Goal: Information Seeking & Learning: Learn about a topic

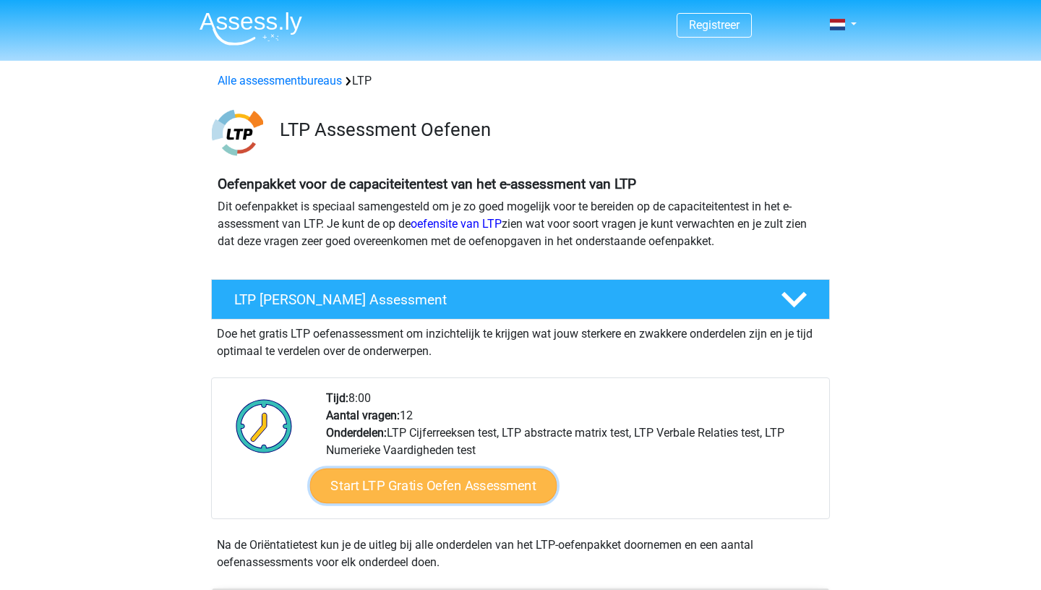
click at [396, 485] on link "Start LTP Gratis Oefen Assessment" at bounding box center [433, 485] width 247 height 35
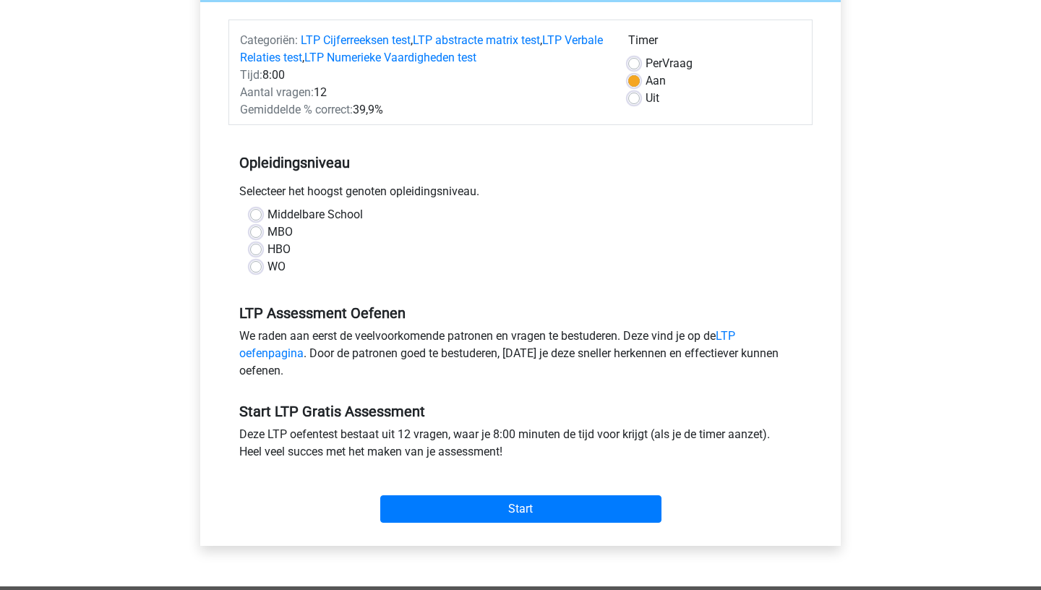
scroll to position [160, 0]
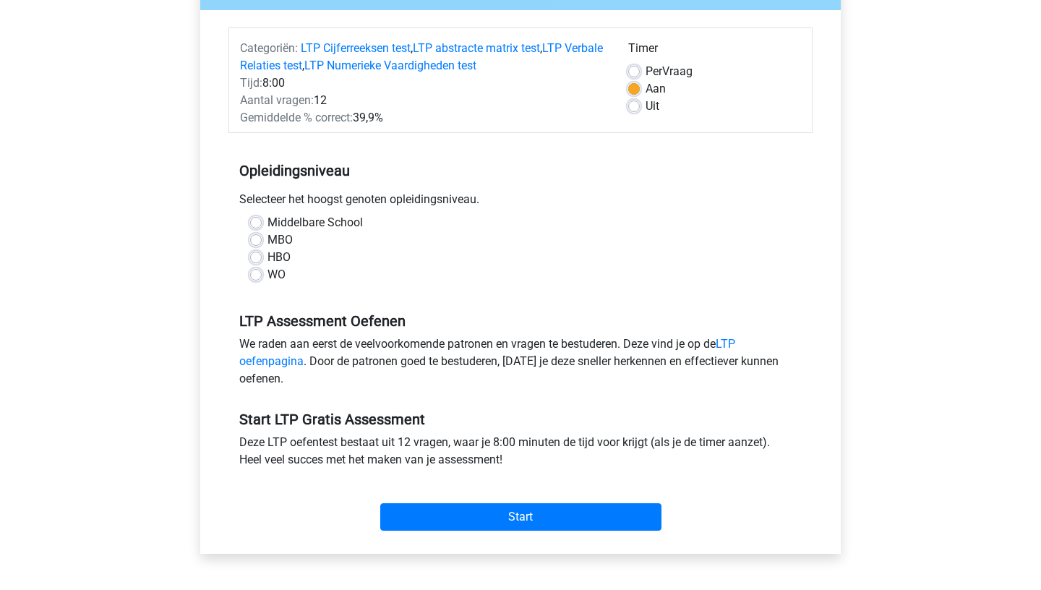
click at [273, 270] on label "WO" at bounding box center [276, 274] width 18 height 17
click at [262, 270] on input "WO" at bounding box center [256, 273] width 12 height 14
radio input "true"
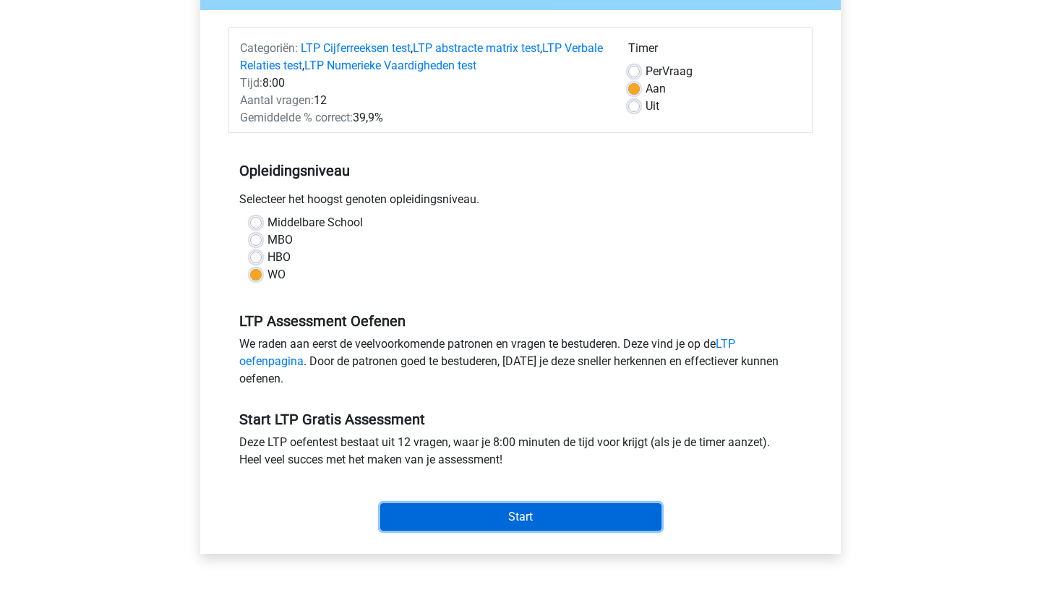
click at [514, 514] on input "Start" at bounding box center [520, 516] width 281 height 27
click at [469, 518] on input "Start" at bounding box center [520, 516] width 281 height 27
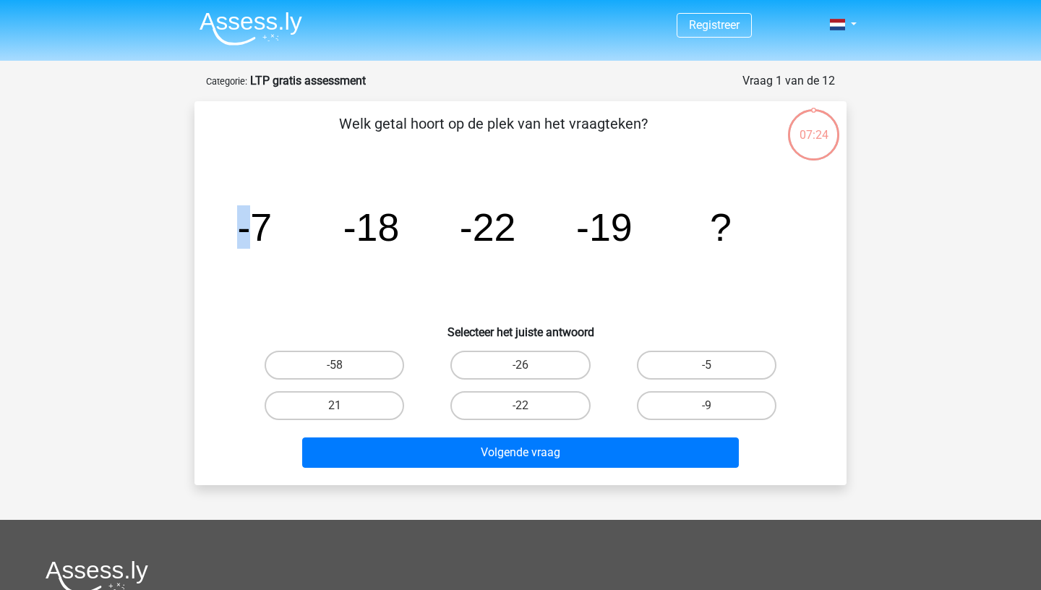
drag, startPoint x: 253, startPoint y: 223, endPoint x: 828, endPoint y: 228, distance: 574.7
click at [828, 228] on div "Welk getal hoort op de plek van het vraagteken? image/svg+xml -7 -18 -22 -19 ? …" at bounding box center [520, 293] width 640 height 361
click at [720, 409] on label "-9" at bounding box center [707, 405] width 140 height 29
click at [716, 409] on input "-9" at bounding box center [710, 410] width 9 height 9
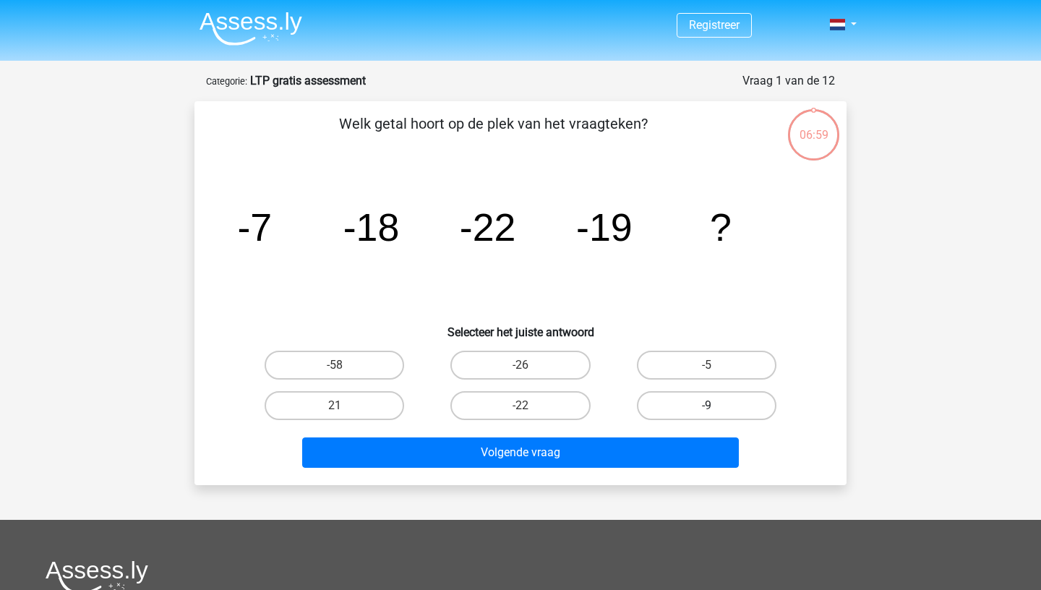
radio input "true"
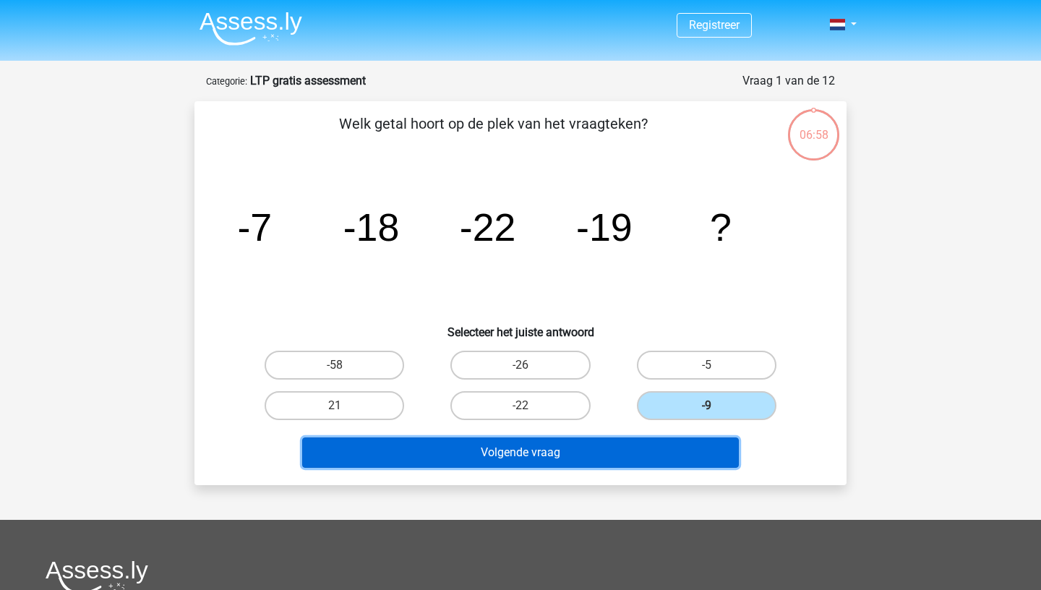
click at [690, 458] on button "Volgende vraag" at bounding box center [520, 452] width 437 height 30
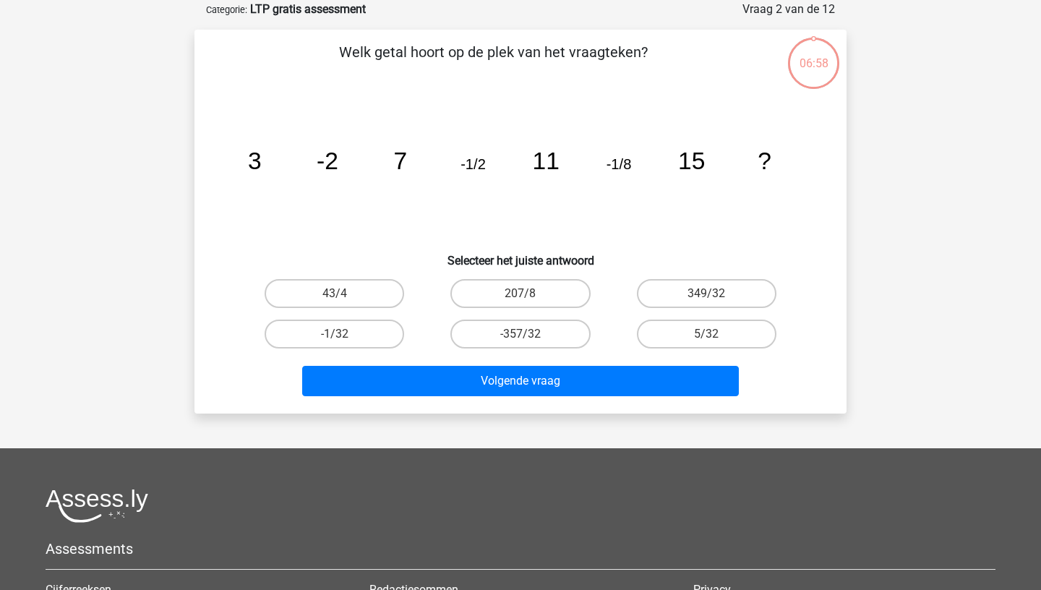
scroll to position [72, 0]
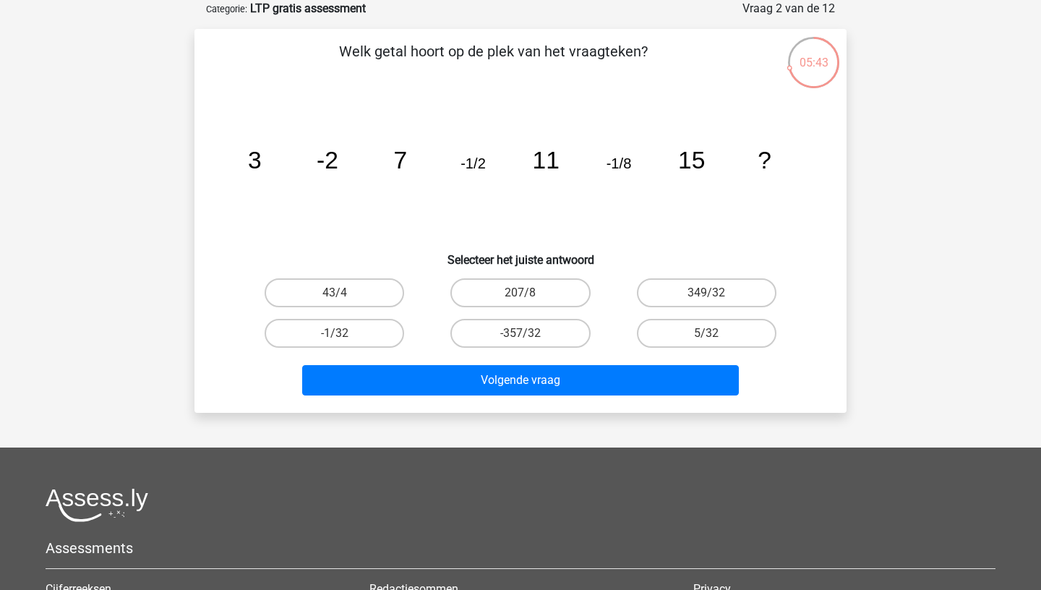
click at [337, 343] on input "-1/32" at bounding box center [339, 337] width 9 height 9
radio input "true"
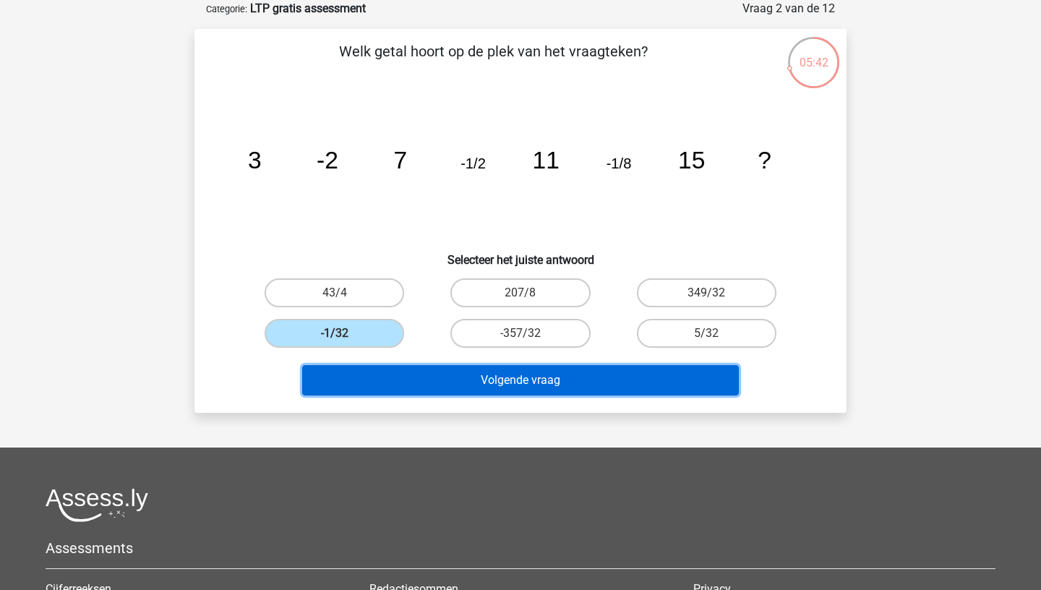
click at [468, 378] on button "Volgende vraag" at bounding box center [520, 380] width 437 height 30
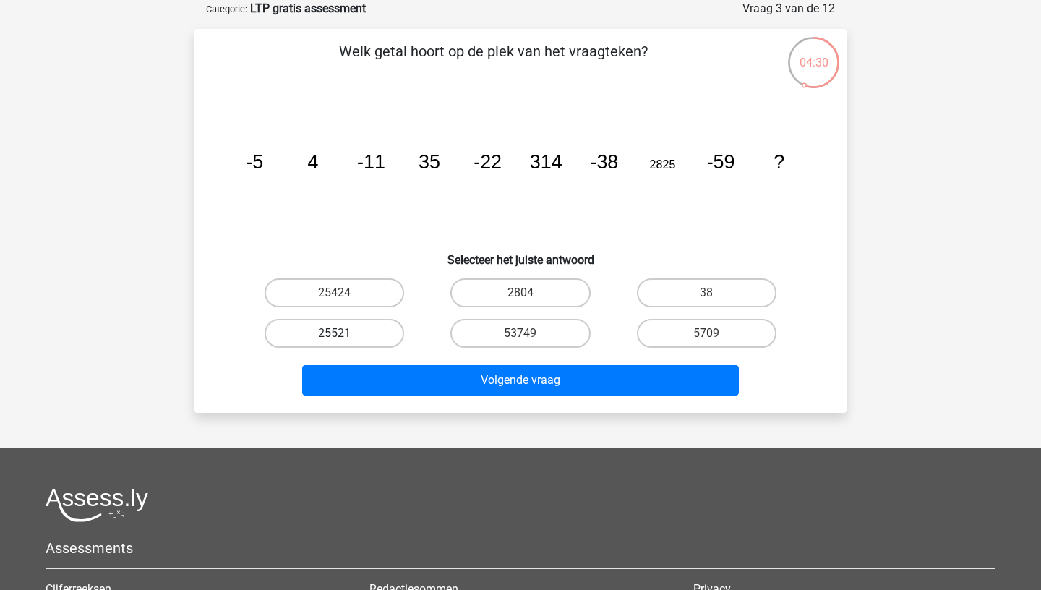
click at [364, 326] on label "25521" at bounding box center [335, 333] width 140 height 29
click at [344, 333] on input "25521" at bounding box center [339, 337] width 9 height 9
radio input "true"
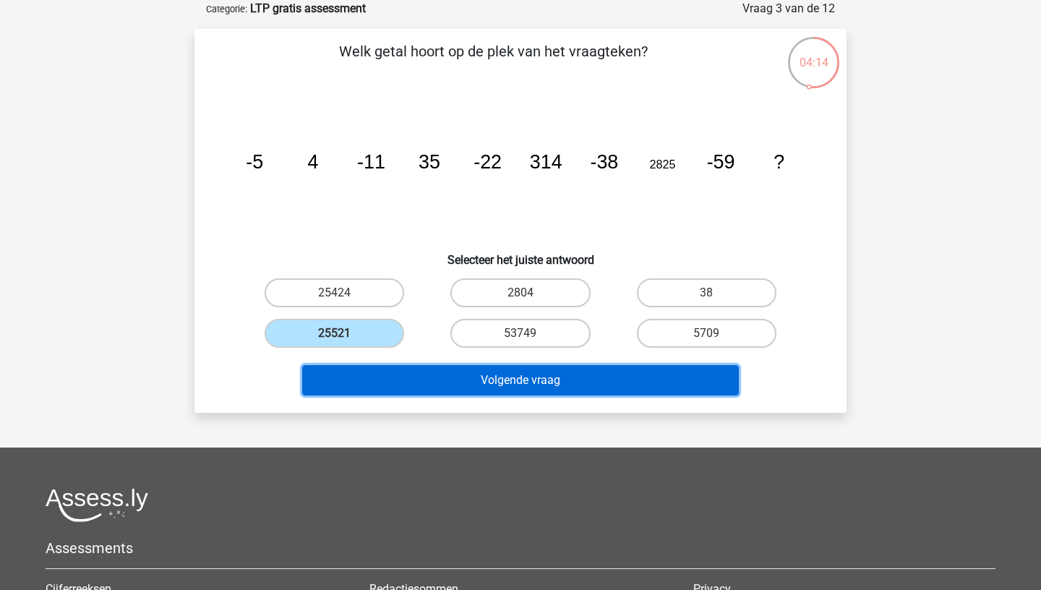
click at [395, 369] on button "Volgende vraag" at bounding box center [520, 380] width 437 height 30
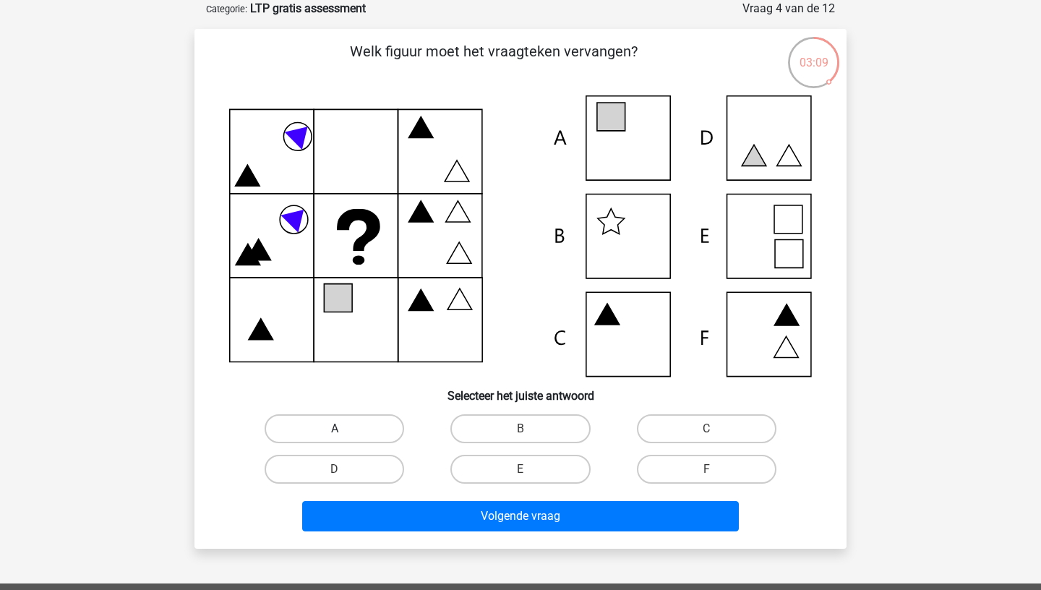
click at [340, 428] on label "A" at bounding box center [335, 428] width 140 height 29
click at [340, 429] on input "A" at bounding box center [339, 433] width 9 height 9
radio input "true"
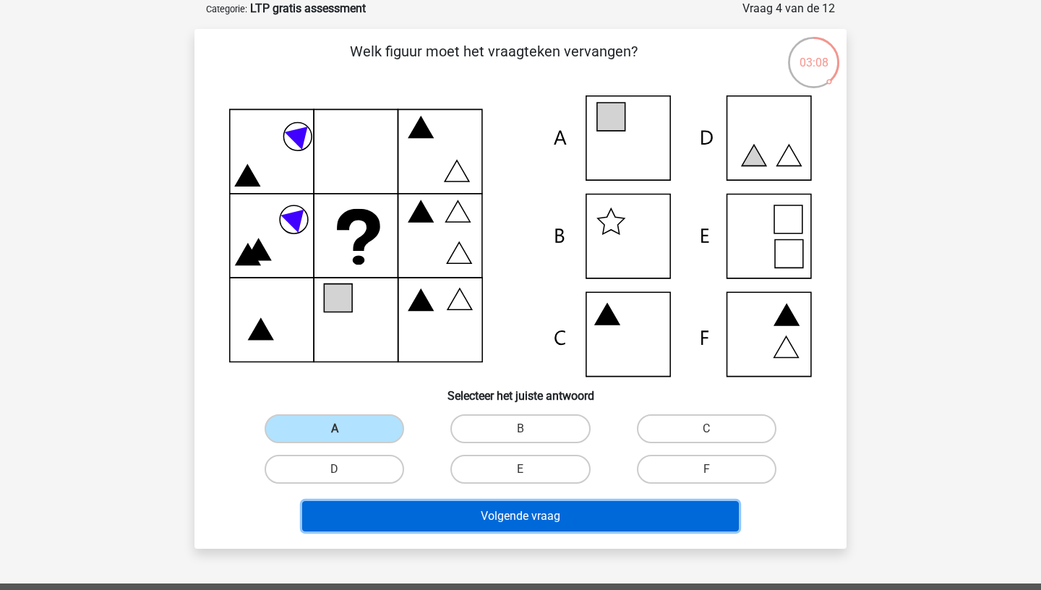
click at [391, 515] on button "Volgende vraag" at bounding box center [520, 516] width 437 height 30
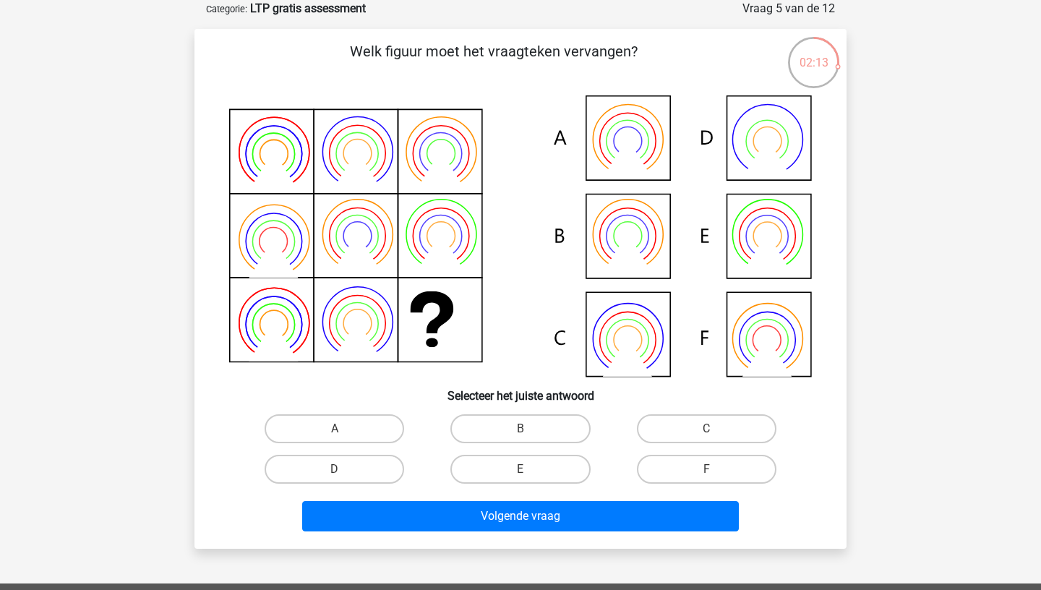
click at [606, 324] on icon at bounding box center [520, 235] width 583 height 281
click at [705, 434] on label "C" at bounding box center [707, 428] width 140 height 29
click at [706, 434] on input "C" at bounding box center [710, 433] width 9 height 9
radio input "true"
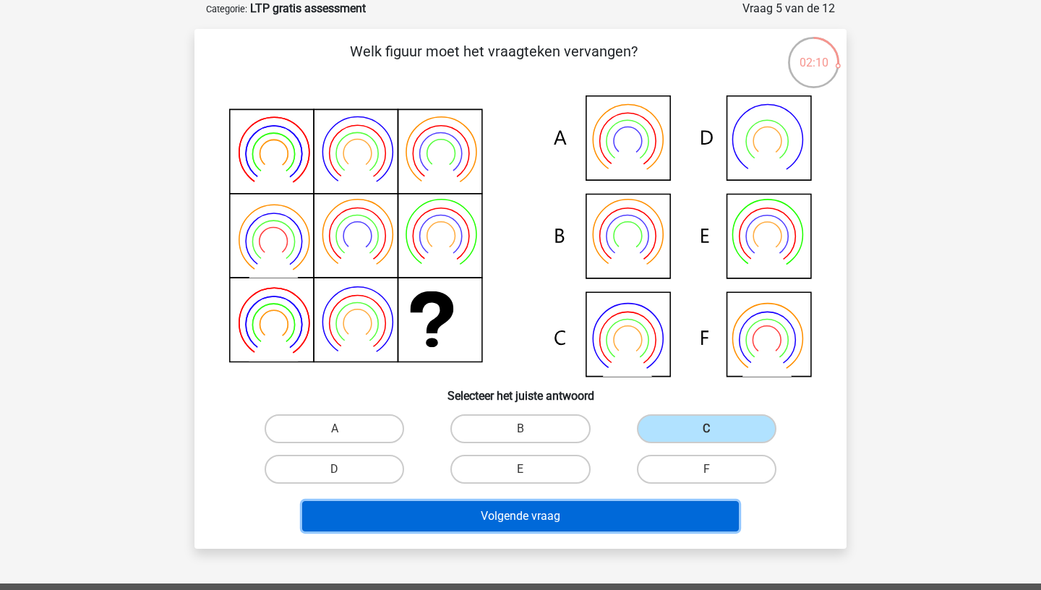
click at [658, 516] on button "Volgende vraag" at bounding box center [520, 516] width 437 height 30
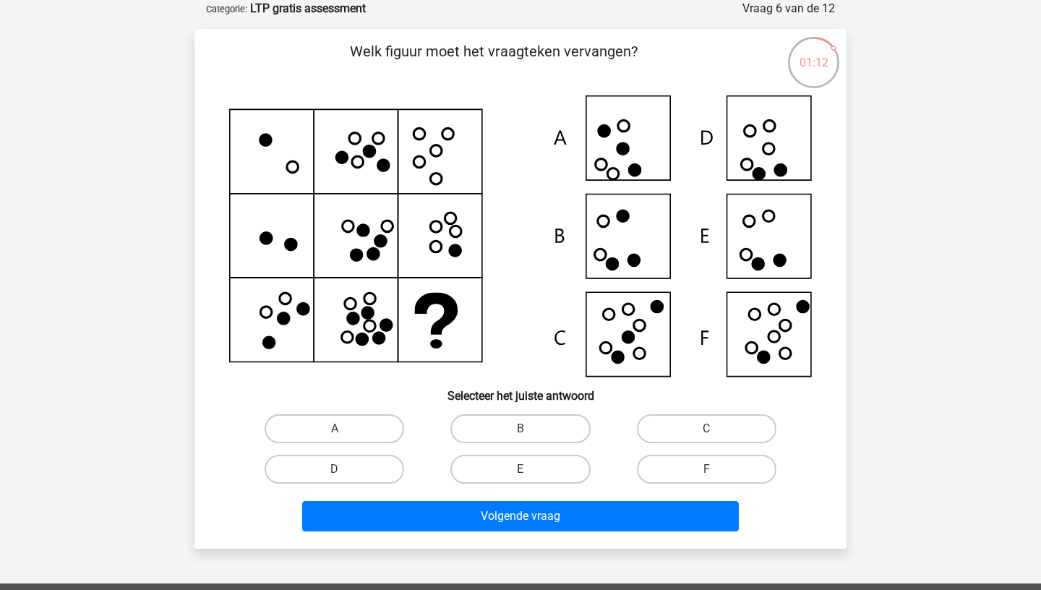
click at [751, 261] on icon at bounding box center [520, 235] width 583 height 281
click at [386, 466] on label "D" at bounding box center [335, 469] width 140 height 29
click at [344, 469] on input "D" at bounding box center [339, 473] width 9 height 9
radio input "true"
click at [686, 467] on label "F" at bounding box center [707, 469] width 140 height 29
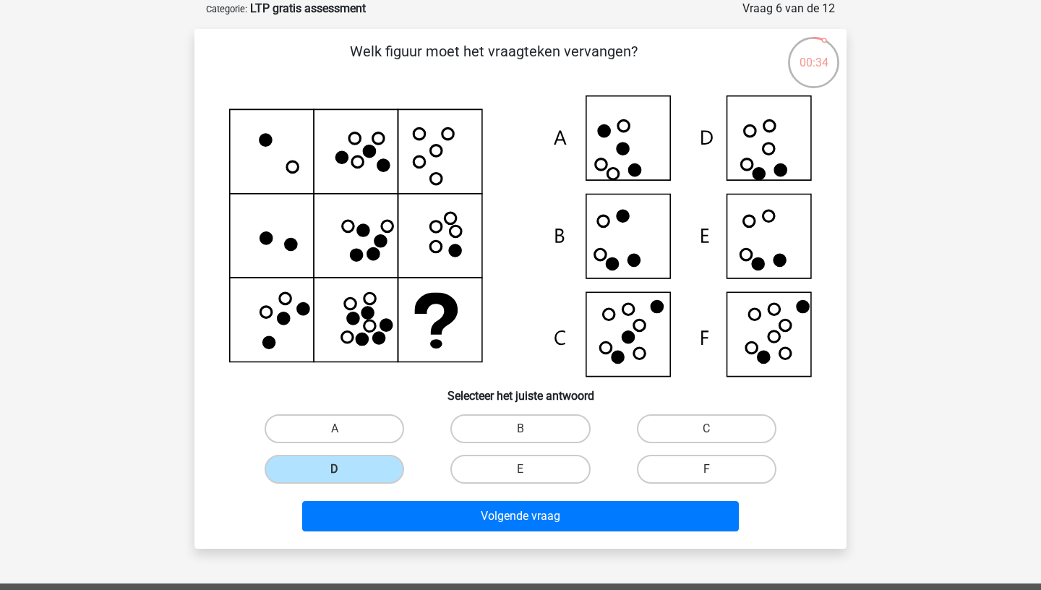
click at [706, 469] on input "F" at bounding box center [710, 473] width 9 height 9
radio input "true"
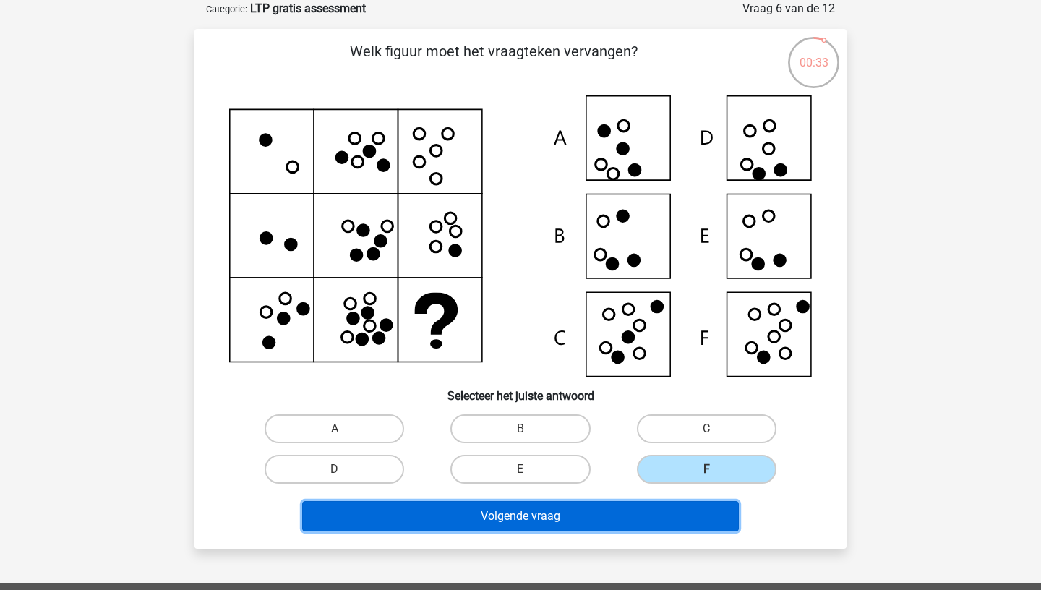
click at [669, 515] on button "Volgende vraag" at bounding box center [520, 516] width 437 height 30
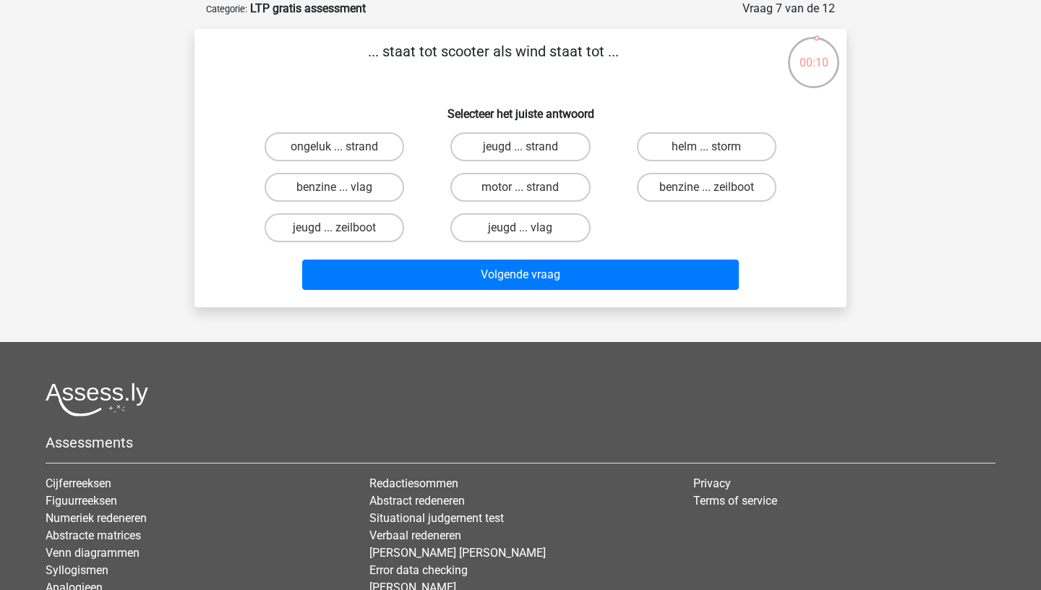
click at [714, 154] on input "helm ... storm" at bounding box center [710, 151] width 9 height 9
radio input "true"
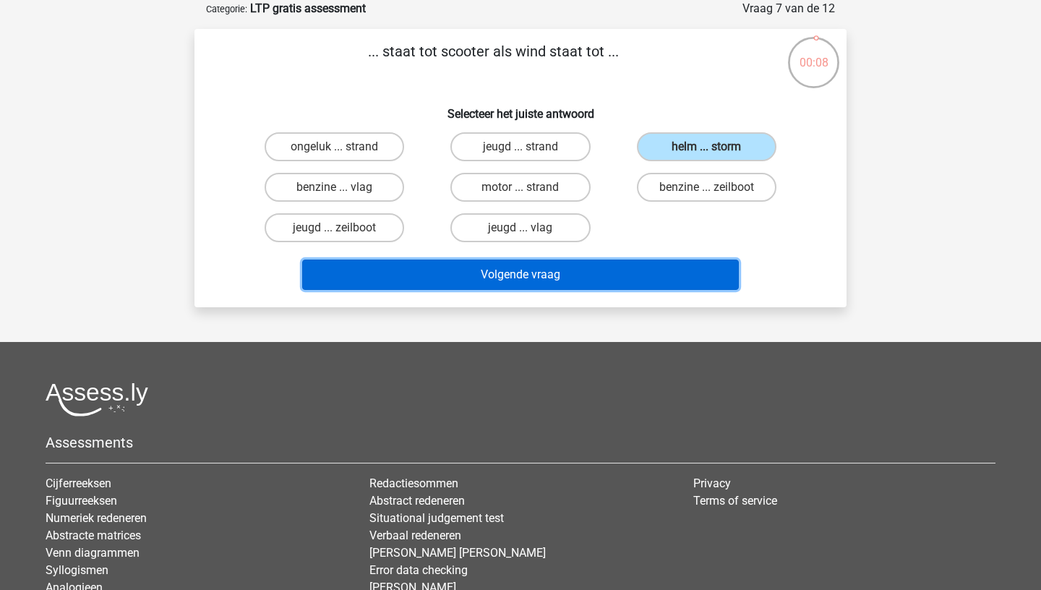
click at [635, 270] on button "Volgende vraag" at bounding box center [520, 274] width 437 height 30
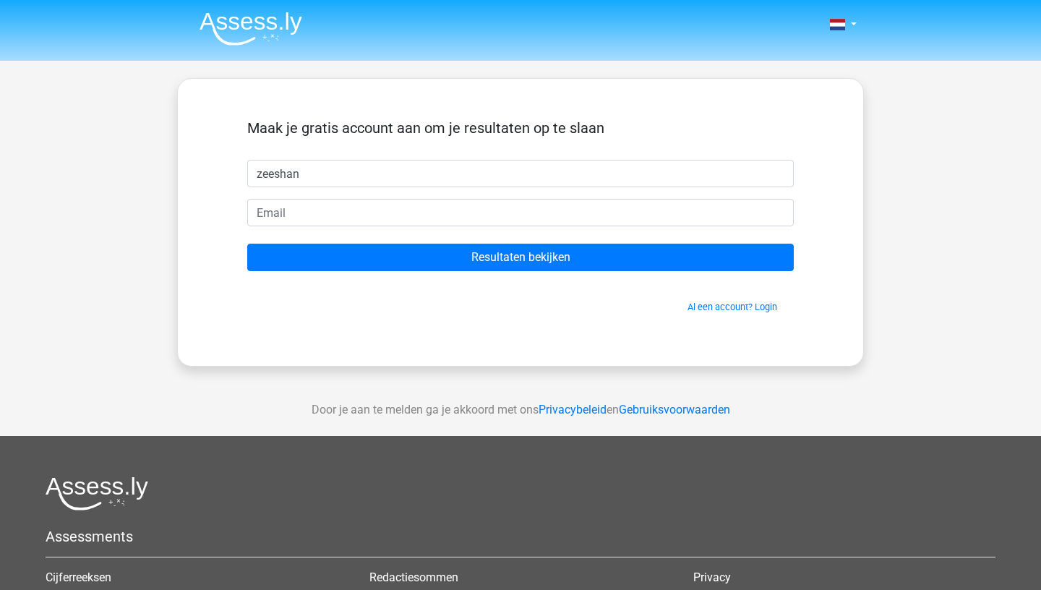
type input "zeeshan"
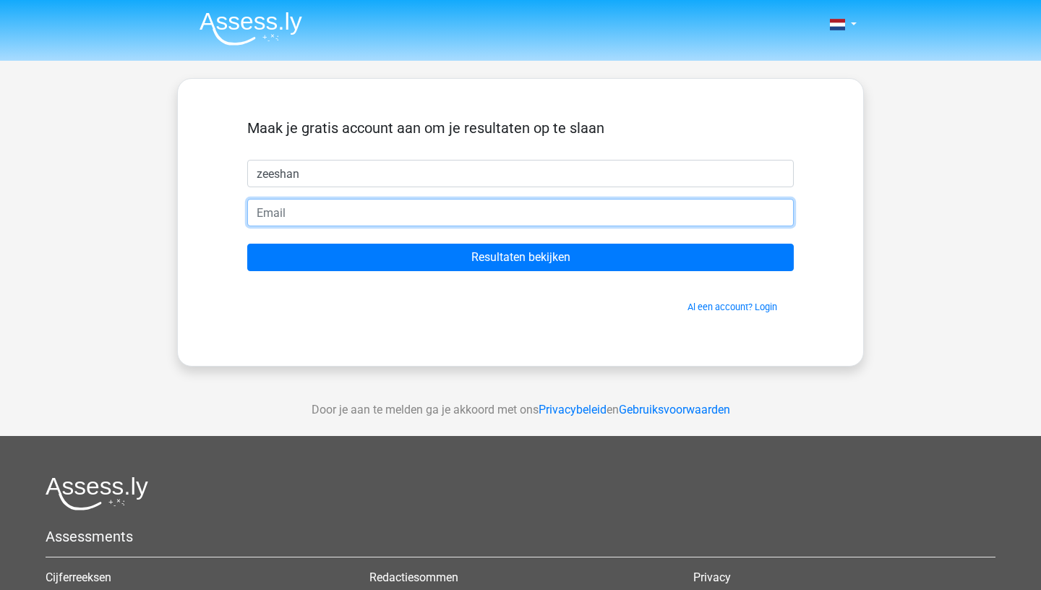
click at [539, 218] on input "email" at bounding box center [520, 212] width 546 height 27
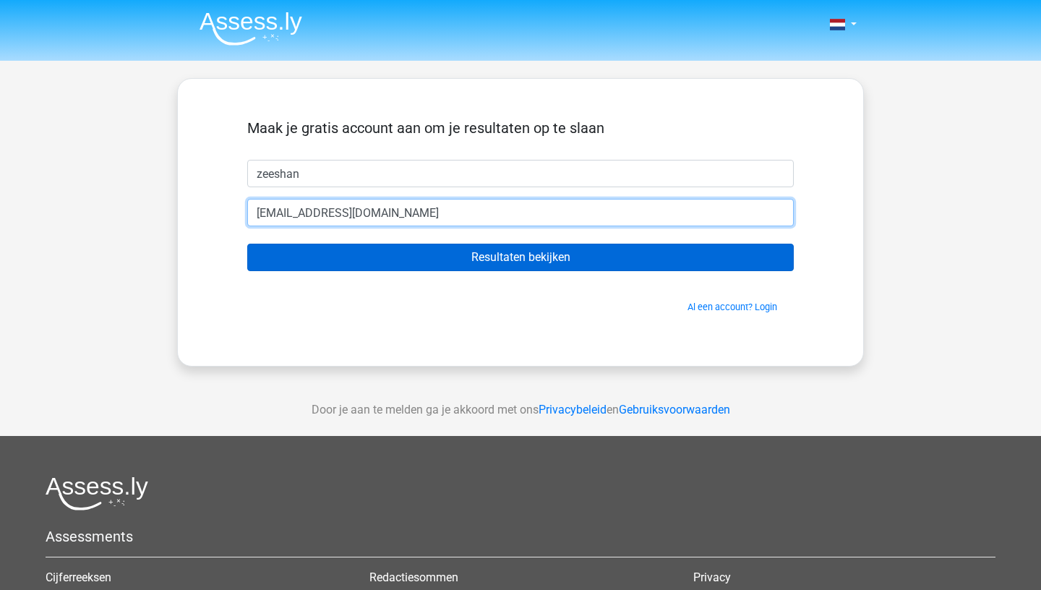
type input "[EMAIL_ADDRESS][DOMAIN_NAME]"
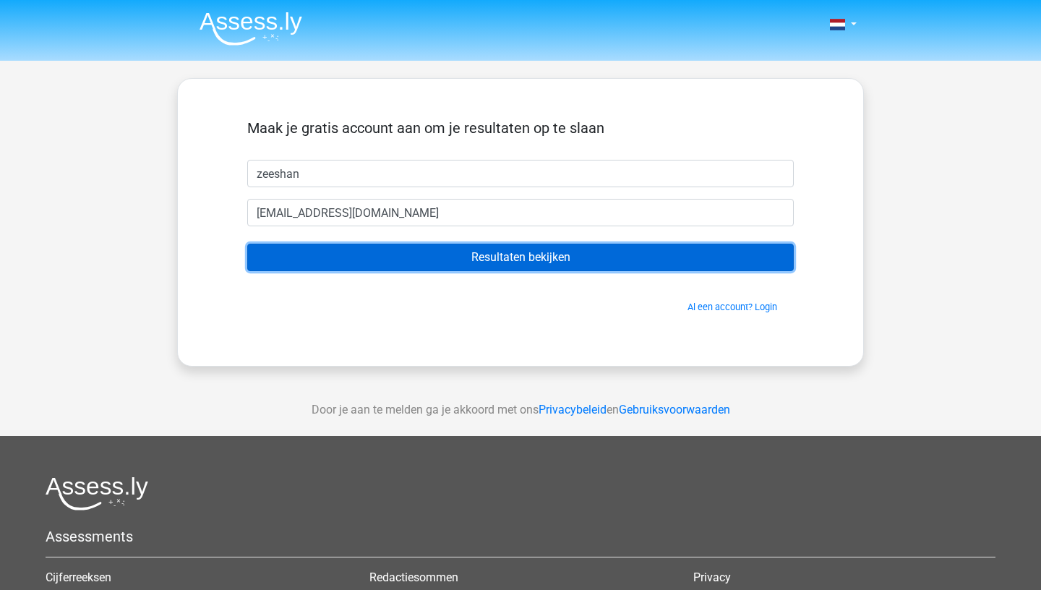
click at [541, 257] on input "Resultaten bekijken" at bounding box center [520, 257] width 546 height 27
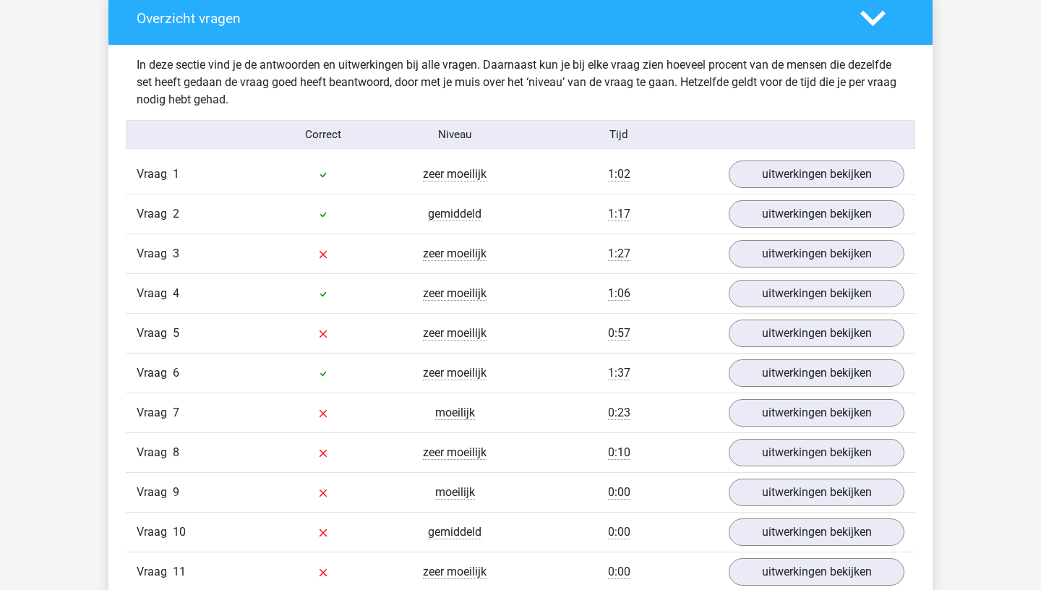
scroll to position [1506, 0]
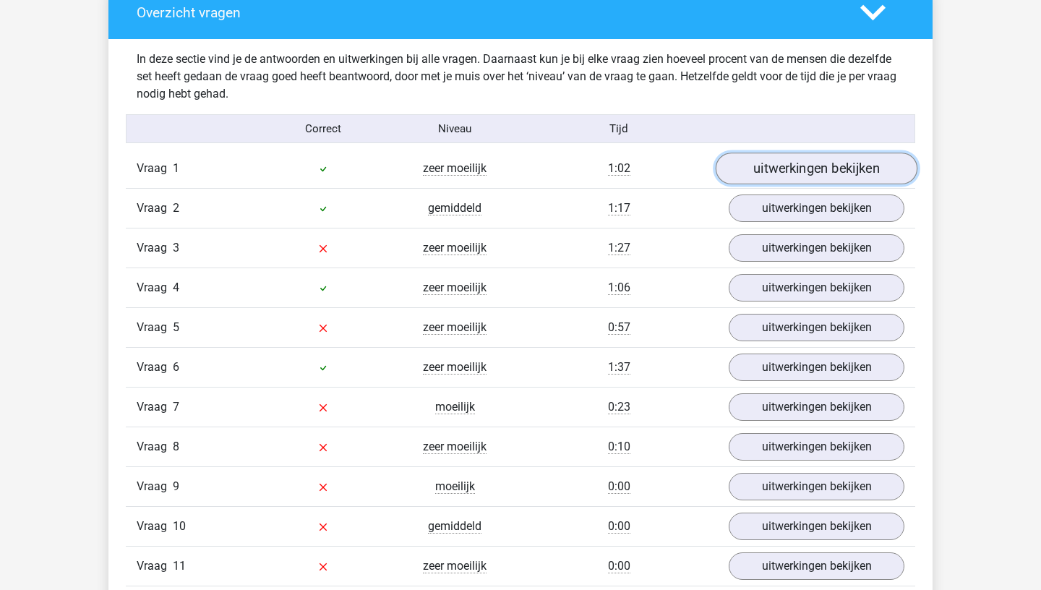
click at [758, 171] on link "uitwerkingen bekijken" at bounding box center [817, 169] width 202 height 32
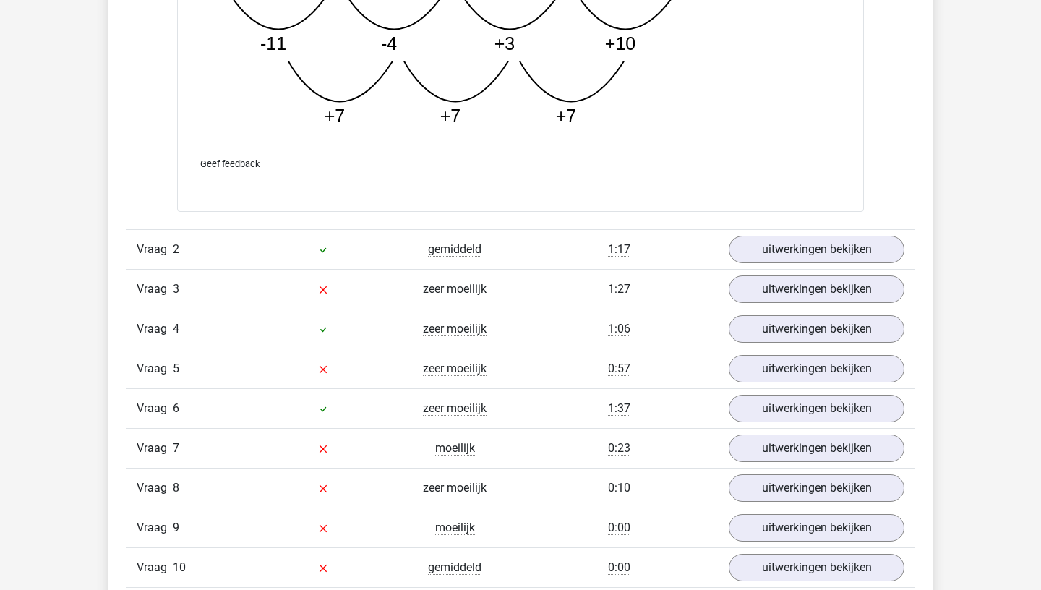
scroll to position [2205, 0]
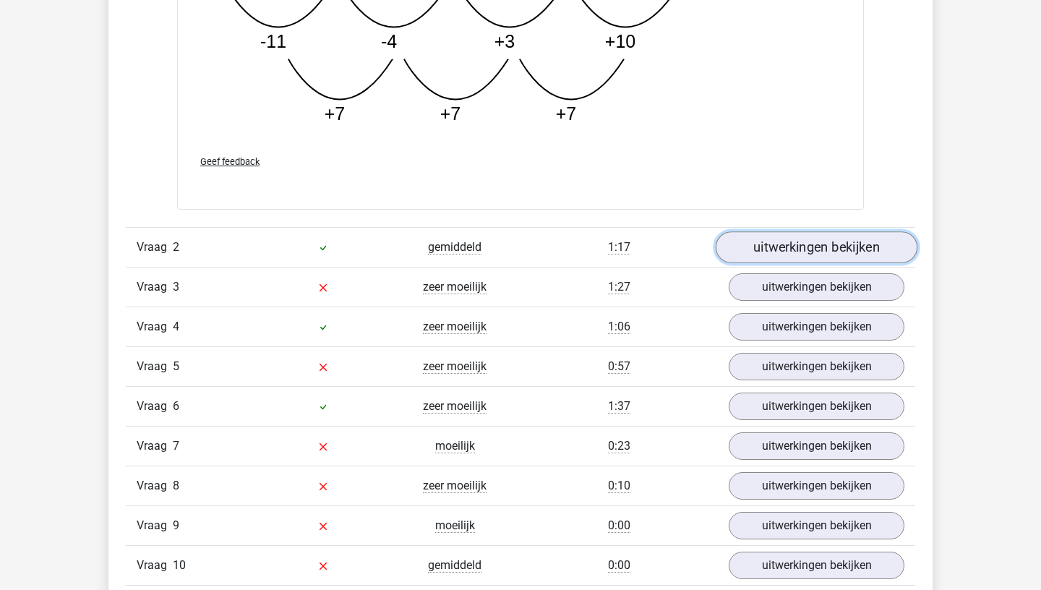
click at [779, 250] on link "uitwerkingen bekijken" at bounding box center [817, 247] width 202 height 32
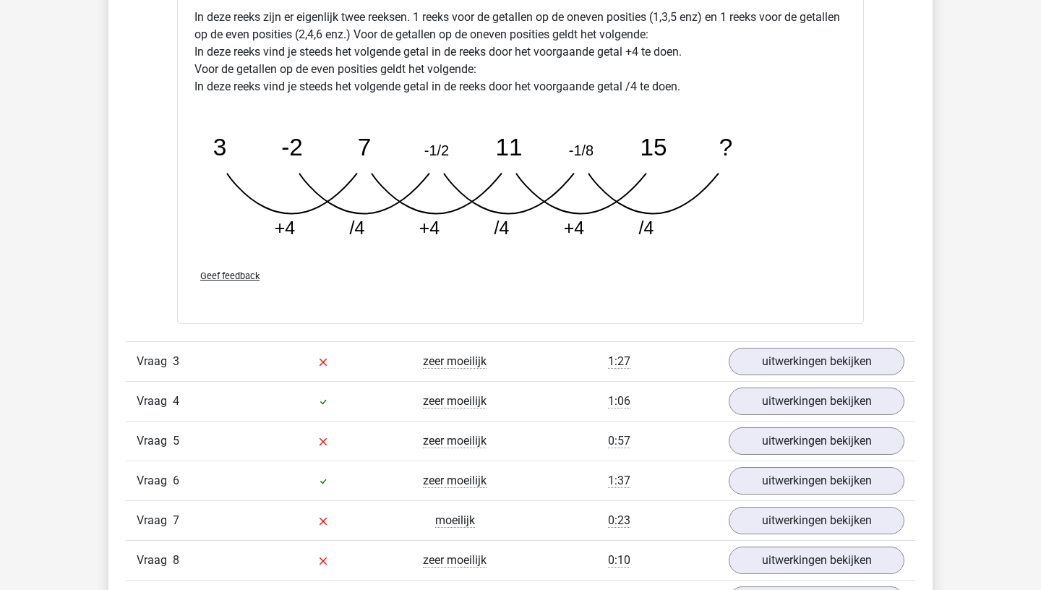
scroll to position [2841, 0]
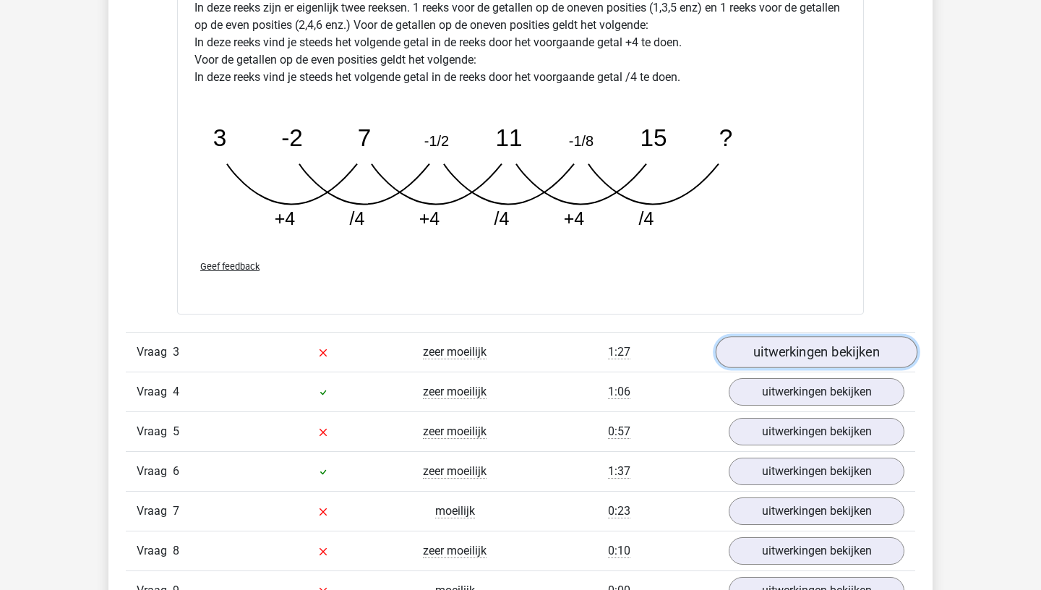
click at [799, 358] on link "uitwerkingen bekijken" at bounding box center [817, 352] width 202 height 32
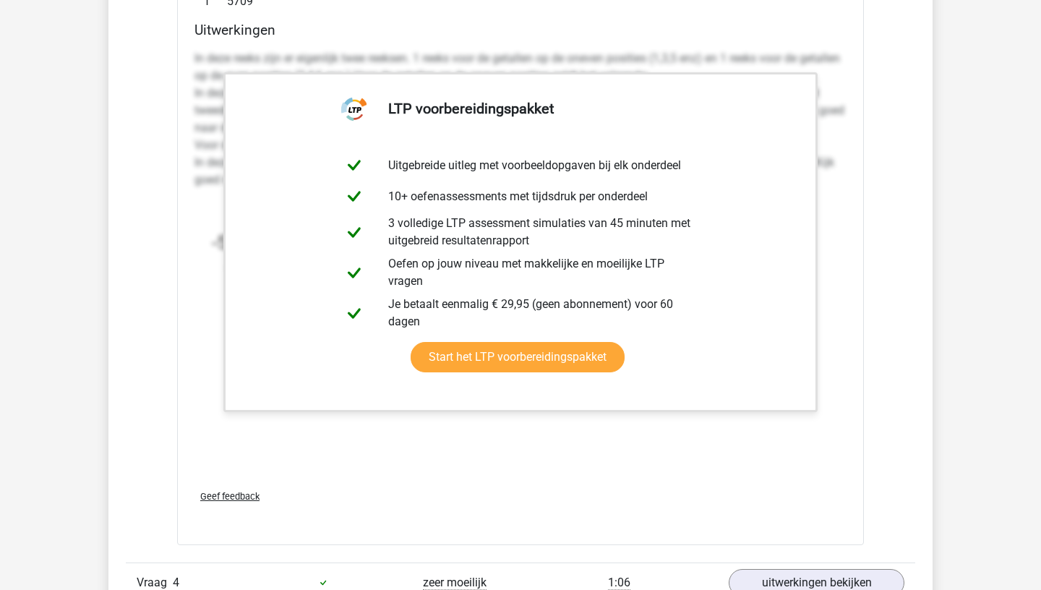
scroll to position [3827, 0]
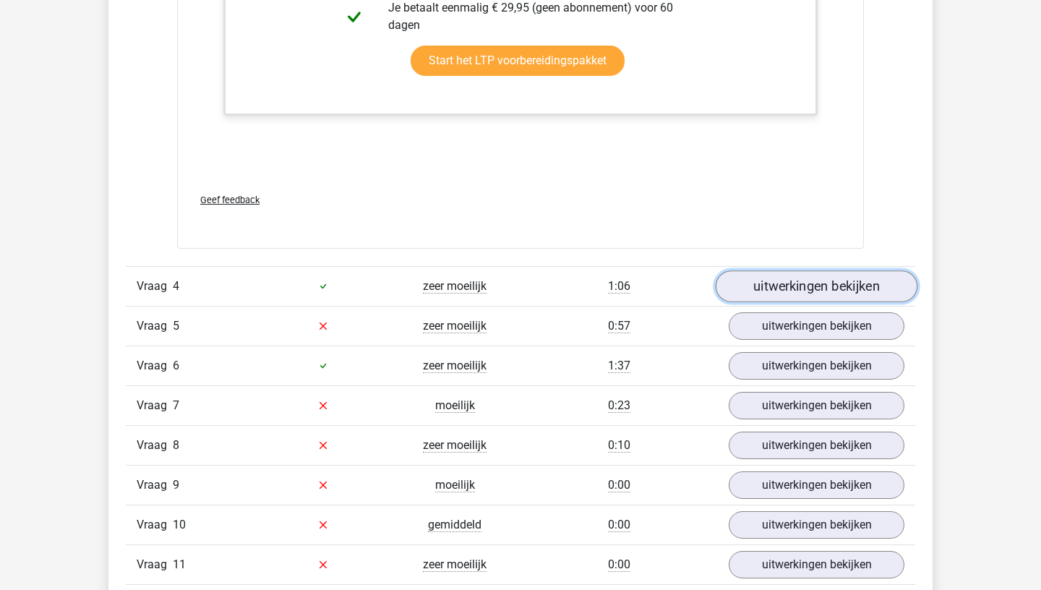
click at [811, 294] on link "uitwerkingen bekijken" at bounding box center [817, 286] width 202 height 32
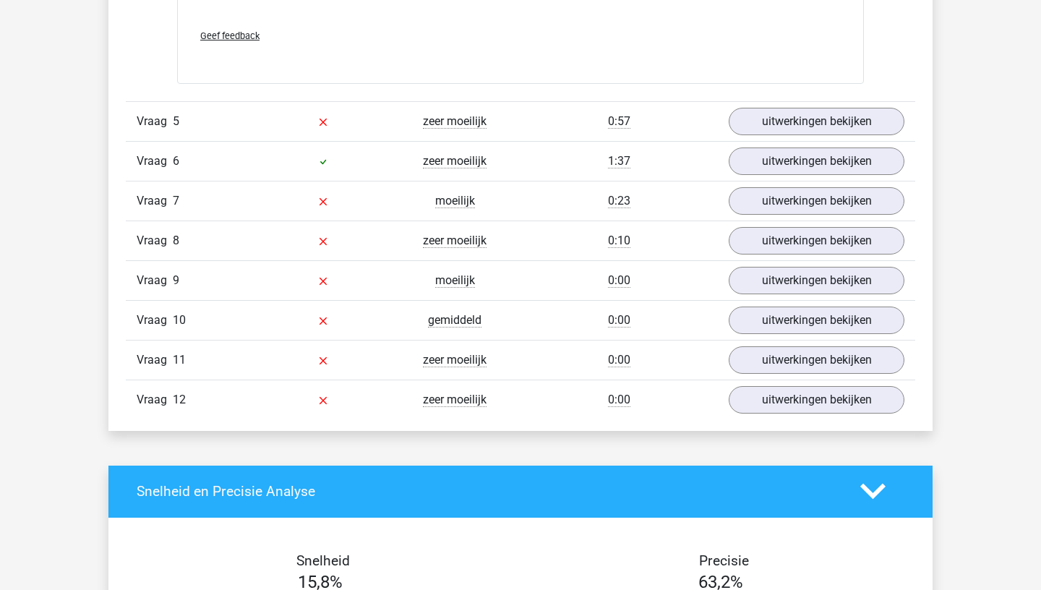
scroll to position [4733, 0]
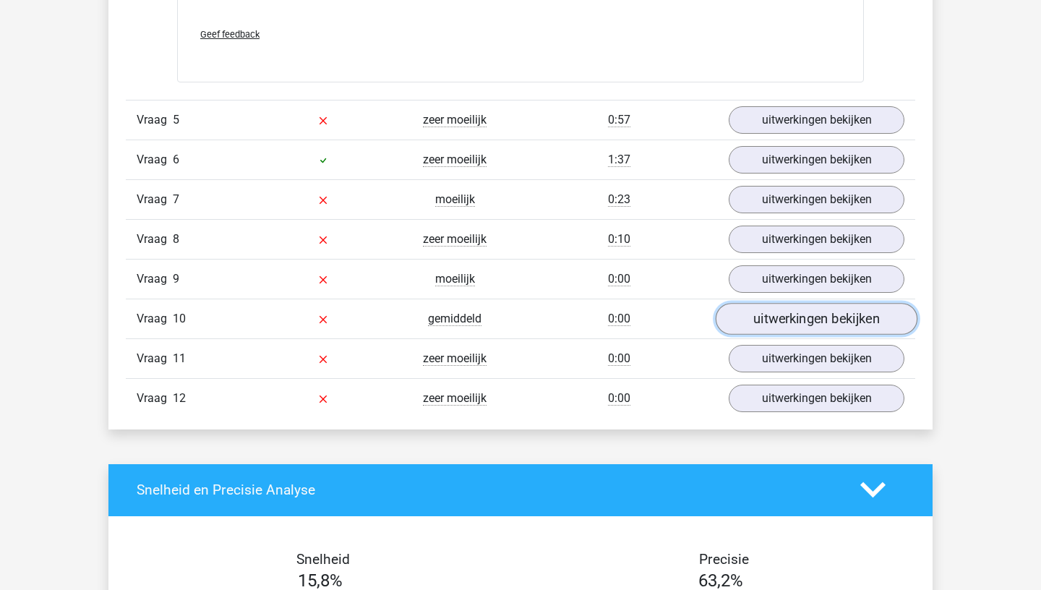
click at [879, 309] on link "uitwerkingen bekijken" at bounding box center [817, 319] width 202 height 32
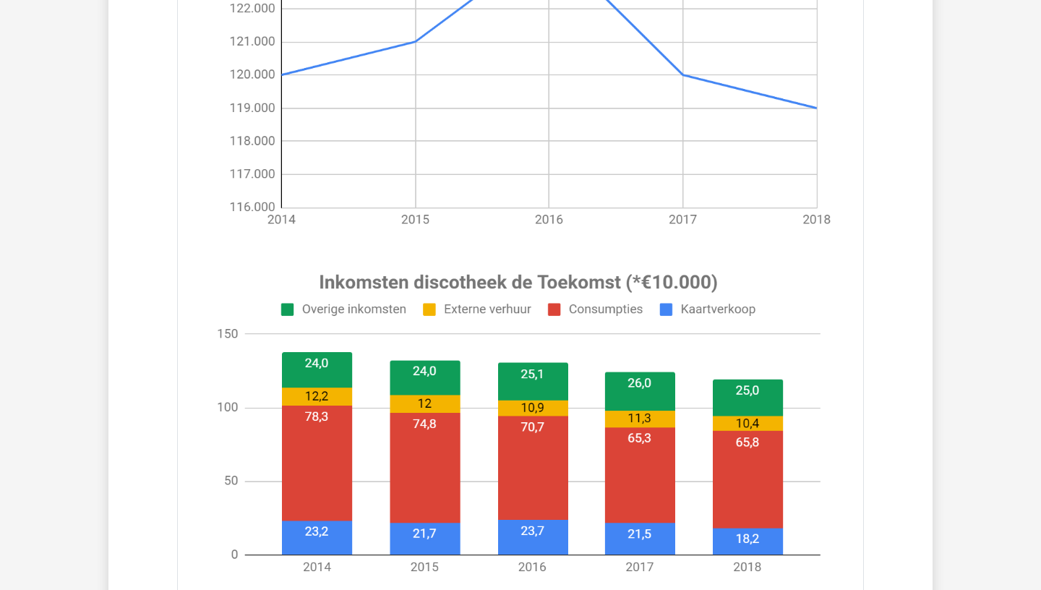
scroll to position [5339, 0]
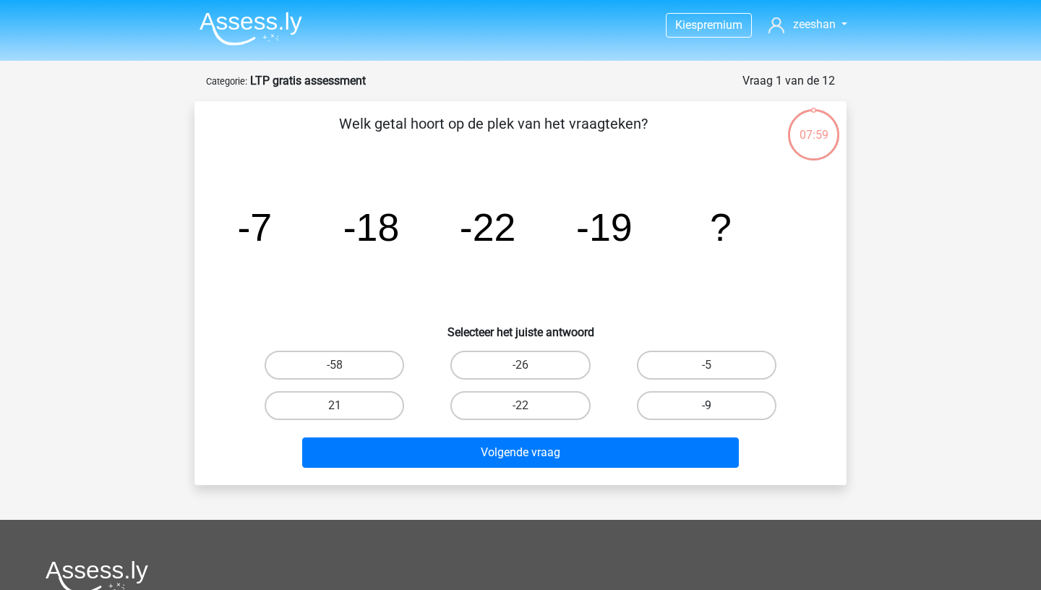
click at [752, 398] on label "-9" at bounding box center [707, 405] width 140 height 29
click at [716, 406] on input "-9" at bounding box center [710, 410] width 9 height 9
radio input "true"
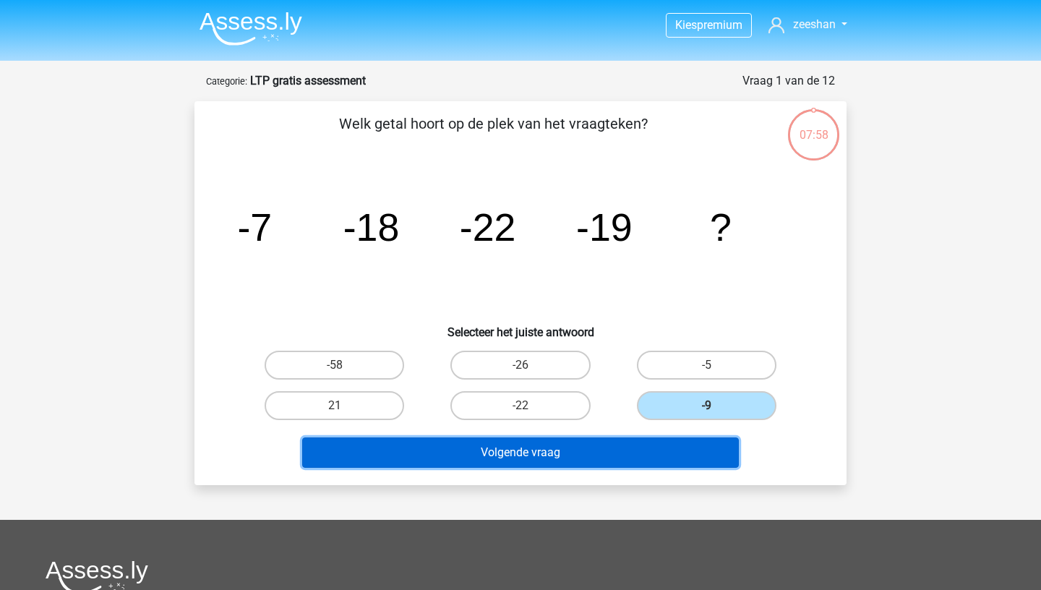
click at [692, 458] on button "Volgende vraag" at bounding box center [520, 452] width 437 height 30
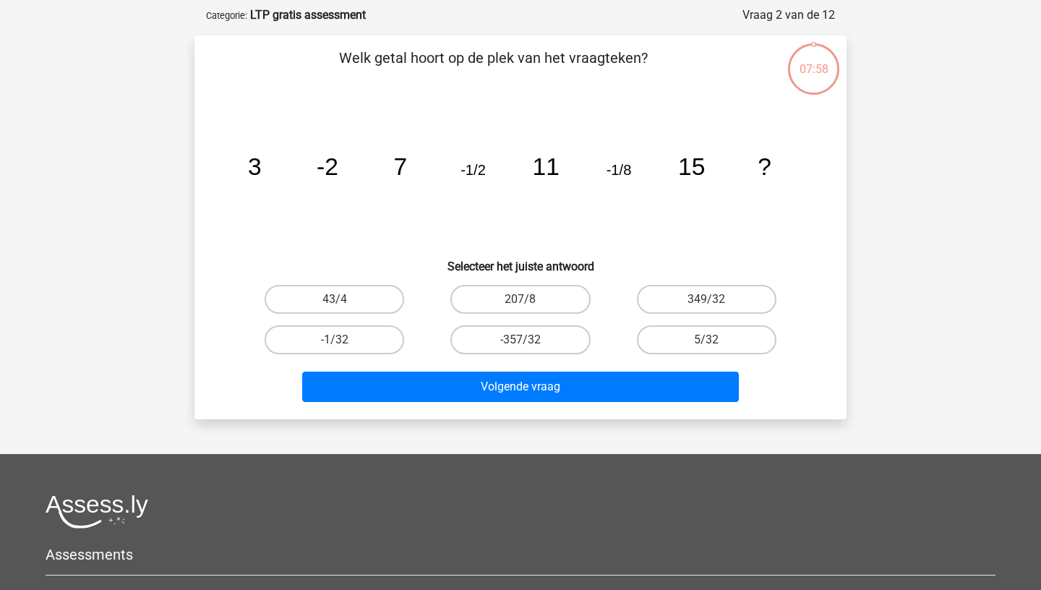
scroll to position [72, 0]
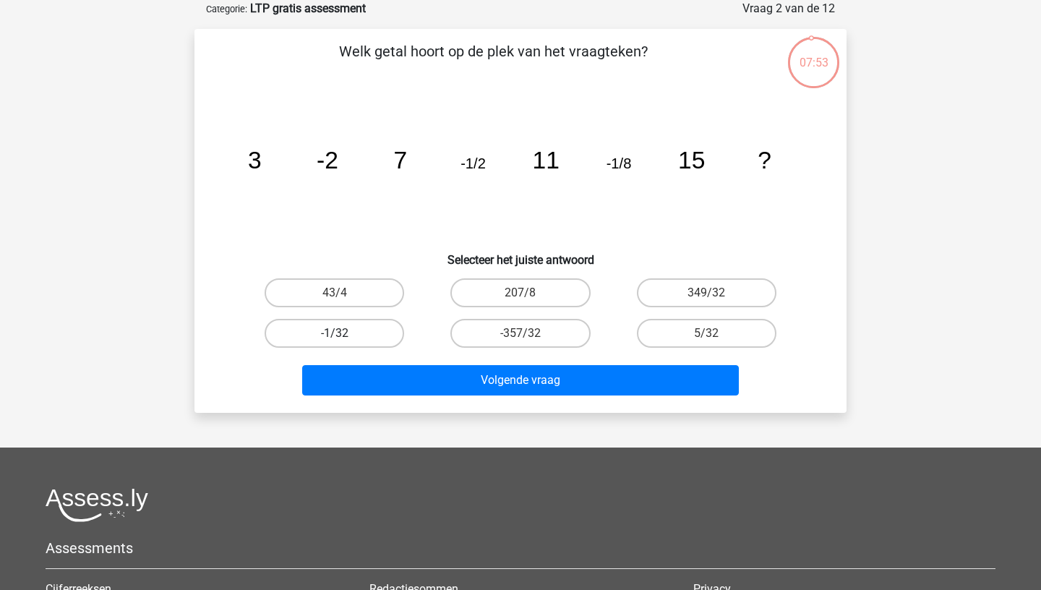
click at [379, 343] on label "-1/32" at bounding box center [335, 333] width 140 height 29
click at [344, 343] on input "-1/32" at bounding box center [339, 337] width 9 height 9
radio input "true"
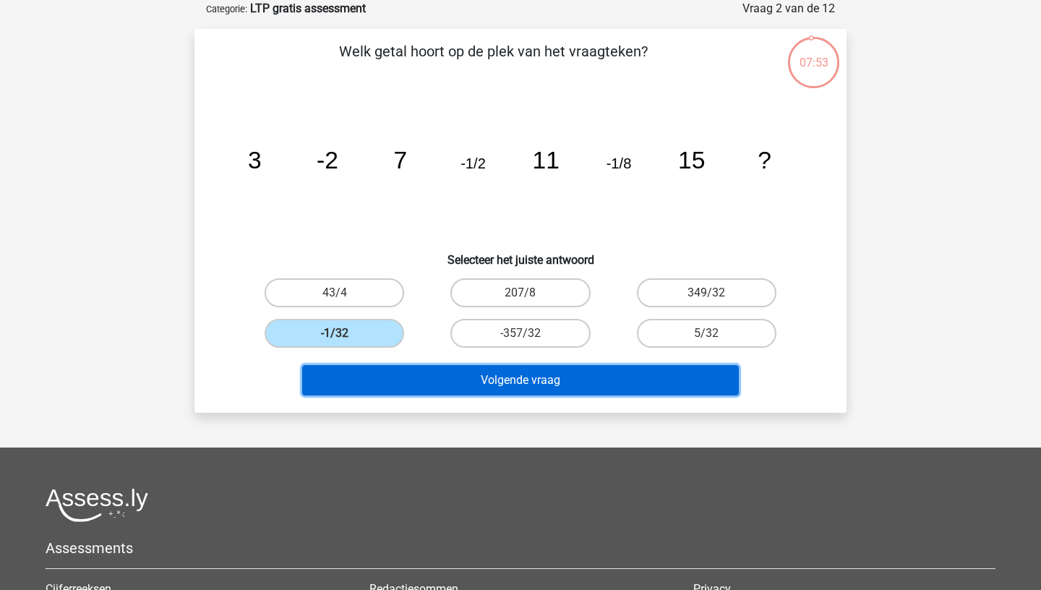
click at [422, 389] on button "Volgende vraag" at bounding box center [520, 380] width 437 height 30
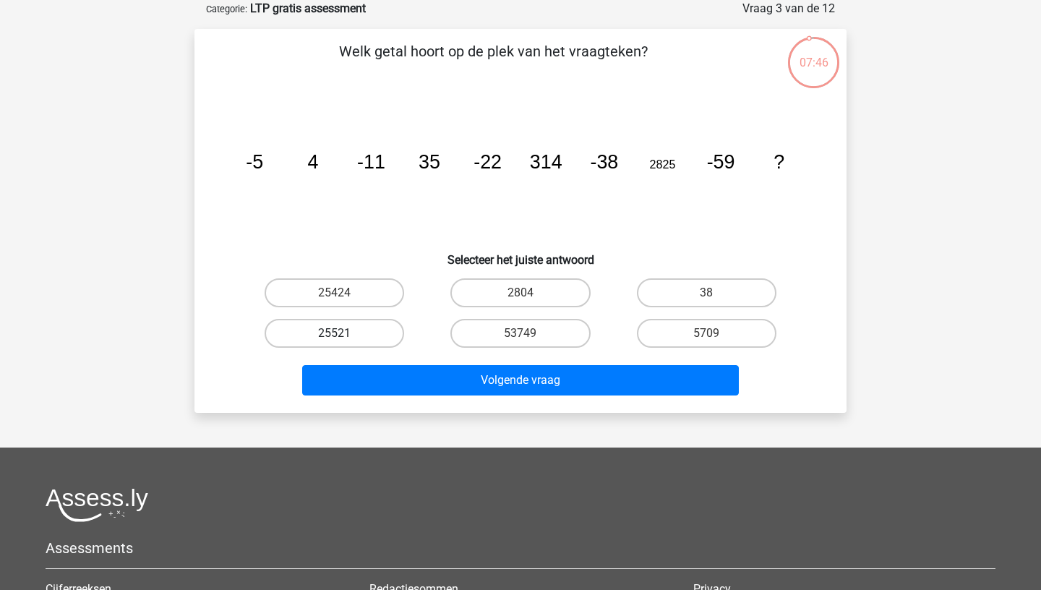
click at [368, 339] on label "25521" at bounding box center [335, 333] width 140 height 29
click at [344, 339] on input "25521" at bounding box center [339, 337] width 9 height 9
radio input "true"
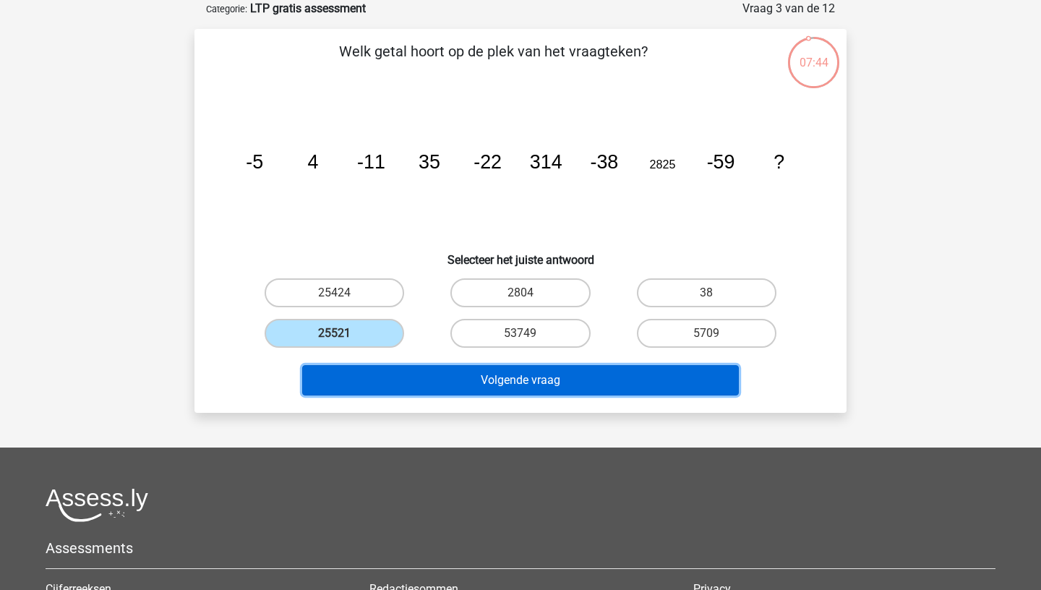
click at [400, 381] on button "Volgende vraag" at bounding box center [520, 380] width 437 height 30
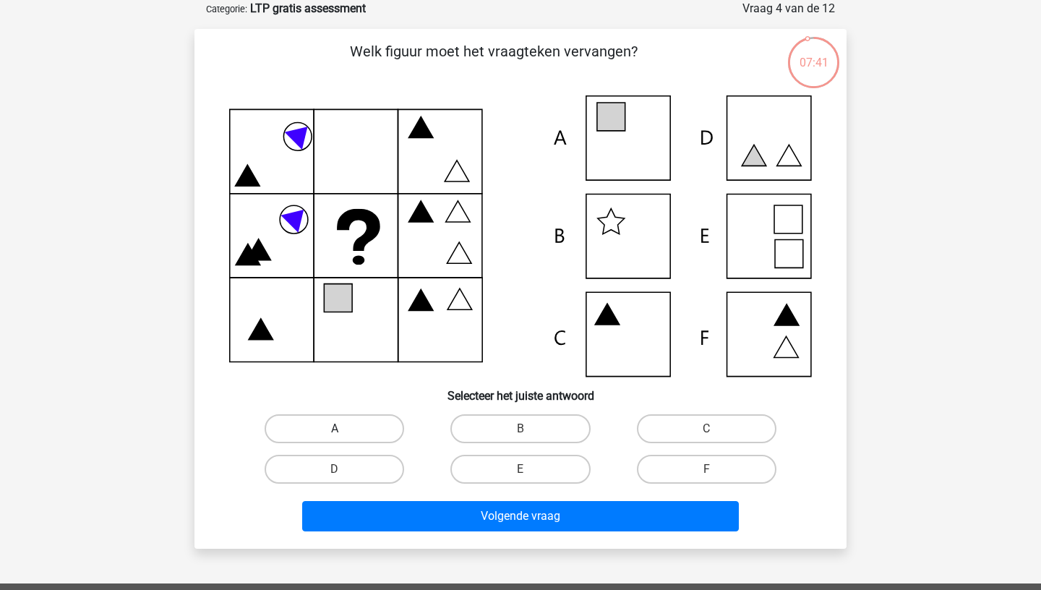
click at [358, 432] on label "A" at bounding box center [335, 428] width 140 height 29
click at [344, 432] on input "A" at bounding box center [339, 433] width 9 height 9
radio input "true"
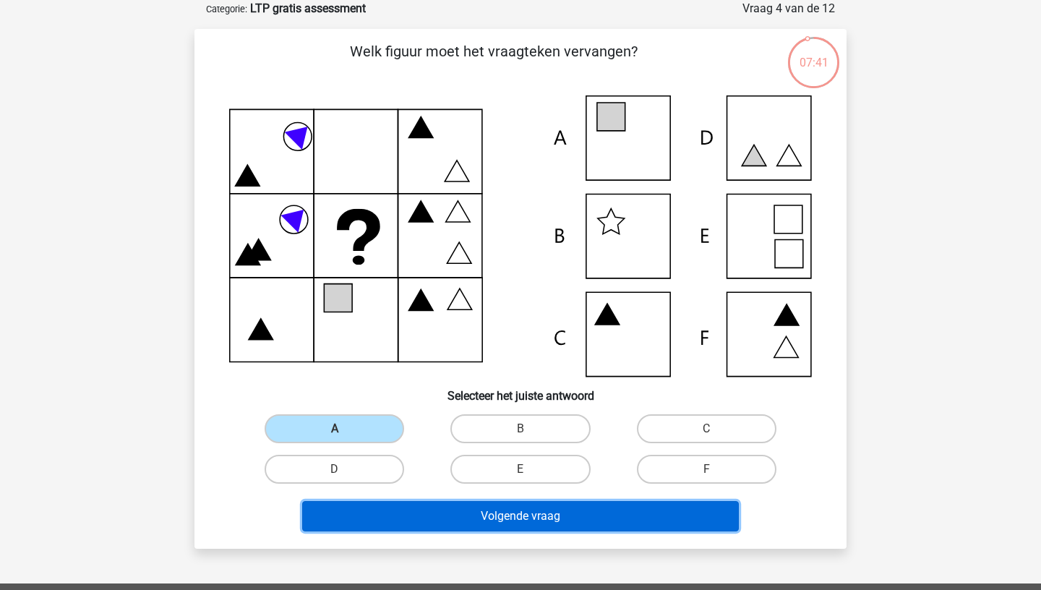
click at [434, 514] on button "Volgende vraag" at bounding box center [520, 516] width 437 height 30
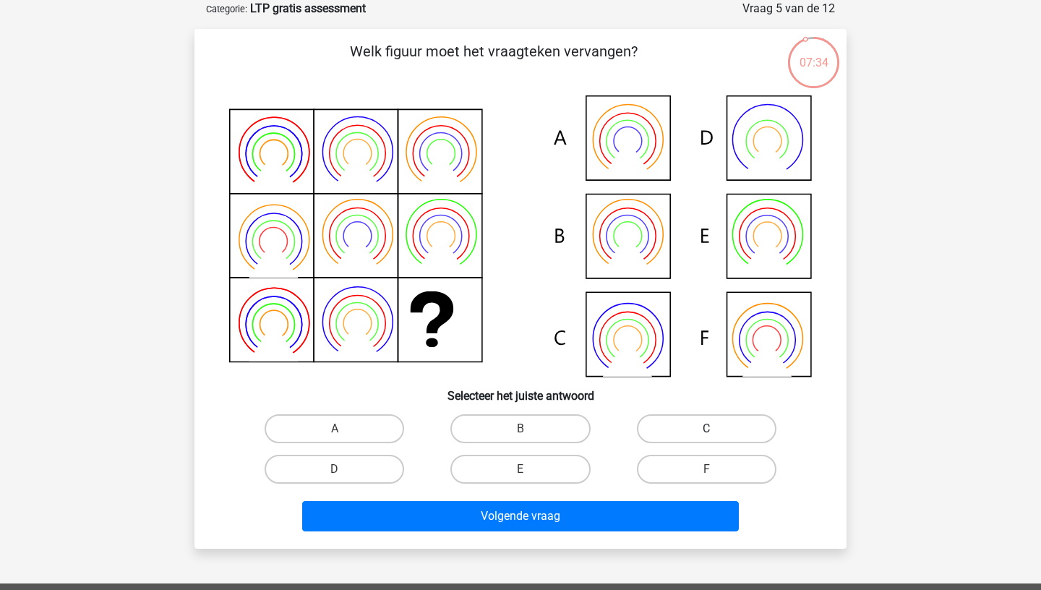
click at [682, 427] on label "C" at bounding box center [707, 428] width 140 height 29
click at [706, 429] on input "C" at bounding box center [710, 433] width 9 height 9
radio input "true"
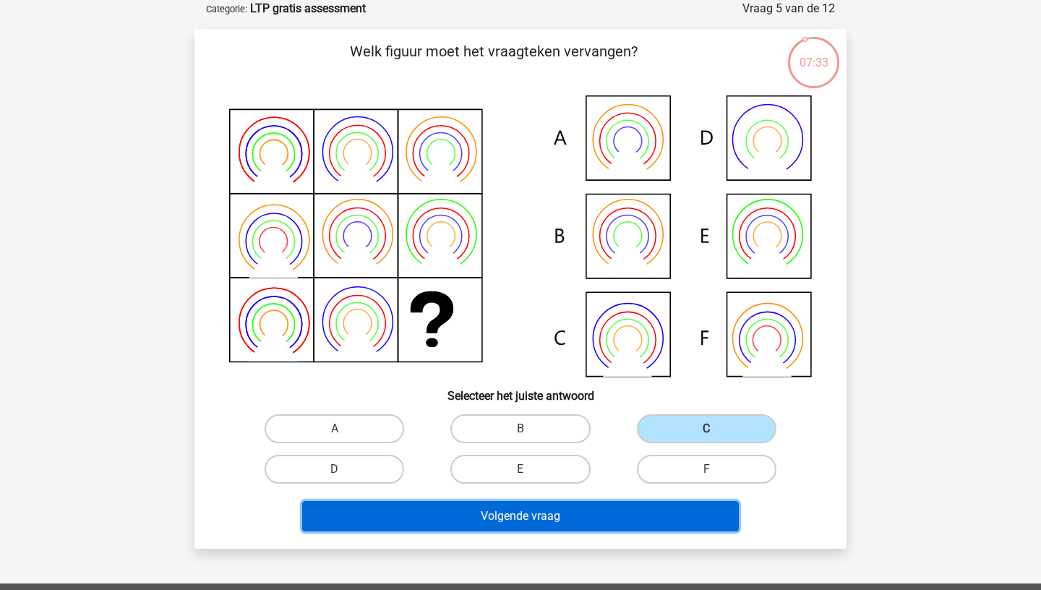
click at [665, 514] on button "Volgende vraag" at bounding box center [520, 516] width 437 height 30
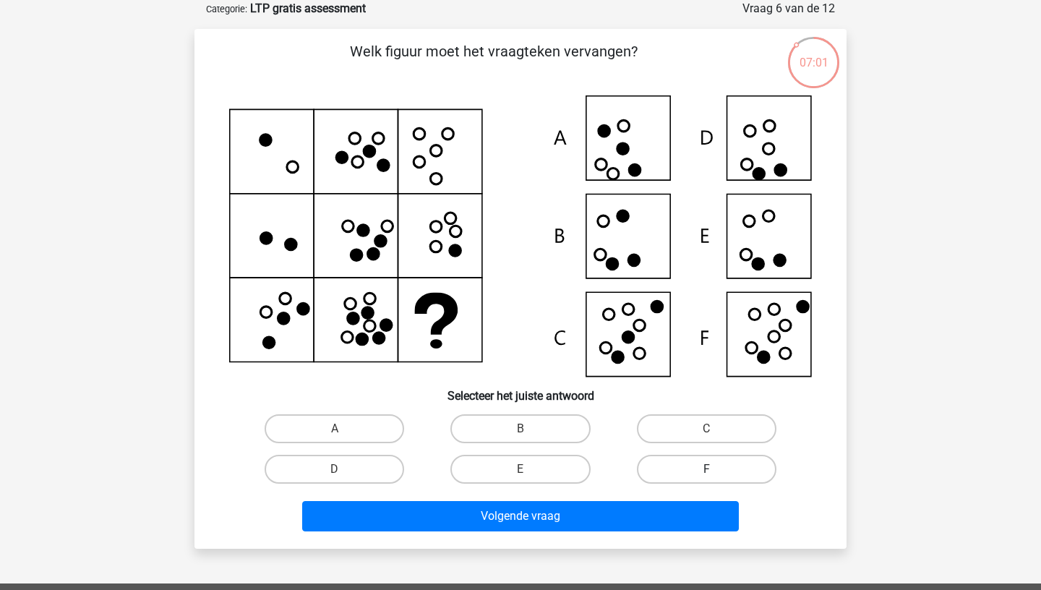
click at [647, 463] on label "F" at bounding box center [707, 469] width 140 height 29
click at [706, 469] on input "F" at bounding box center [710, 473] width 9 height 9
radio input "true"
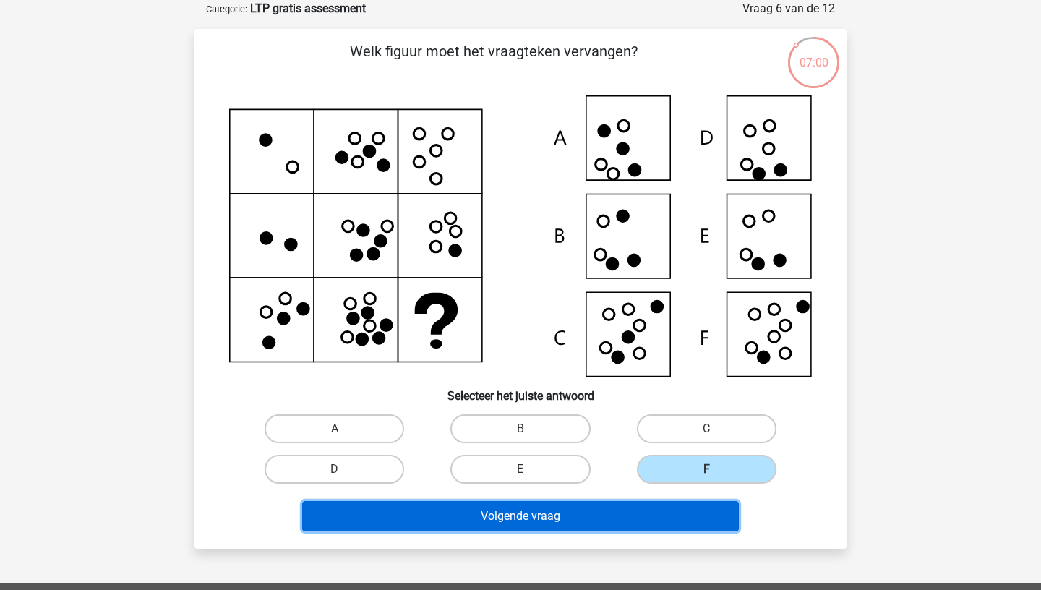
click at [664, 520] on button "Volgende vraag" at bounding box center [520, 516] width 437 height 30
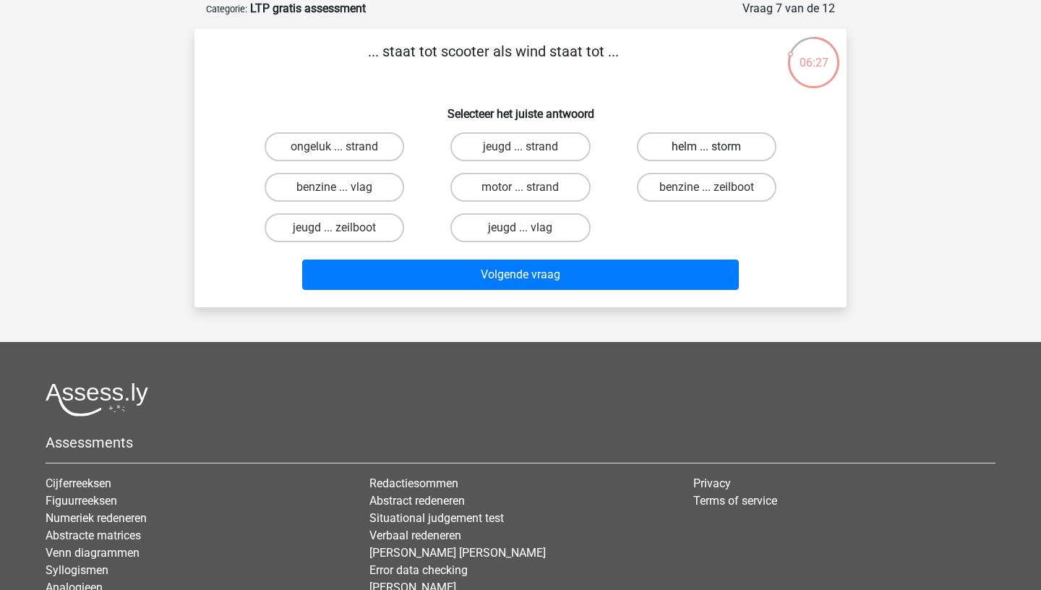
click at [721, 145] on label "helm ... storm" at bounding box center [707, 146] width 140 height 29
click at [716, 147] on input "helm ... storm" at bounding box center [710, 151] width 9 height 9
radio input "true"
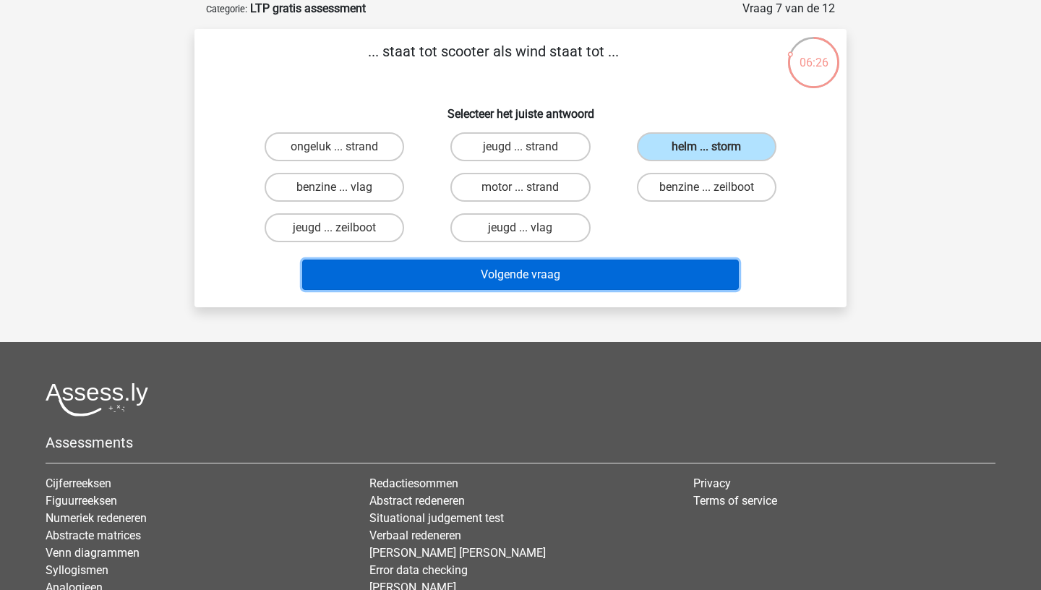
click at [692, 269] on button "Volgende vraag" at bounding box center [520, 274] width 437 height 30
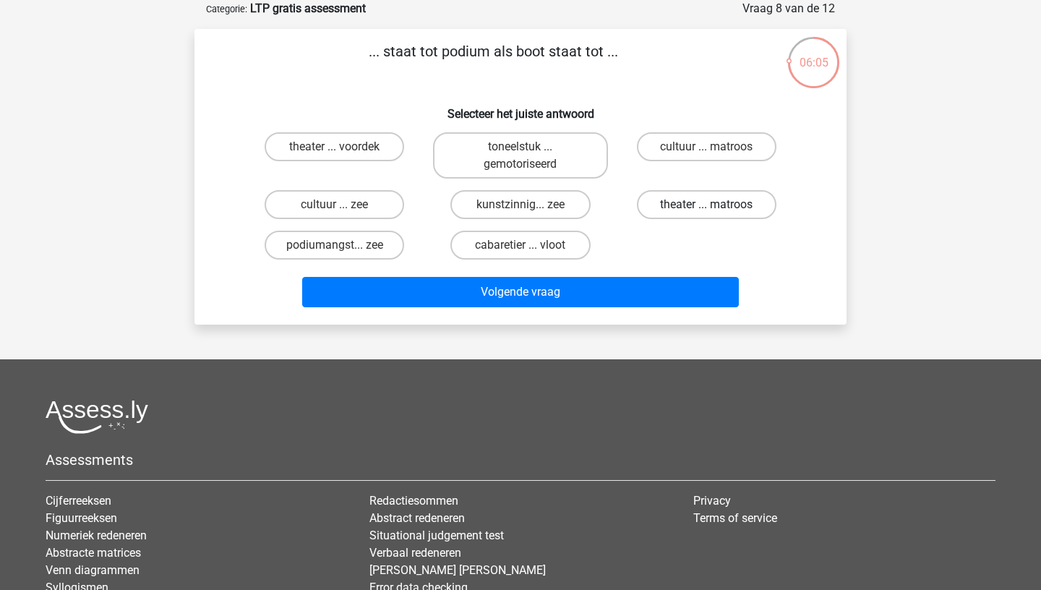
click at [675, 204] on label "theater ... matroos" at bounding box center [707, 204] width 140 height 29
click at [706, 205] on input "theater ... matroos" at bounding box center [710, 209] width 9 height 9
radio input "true"
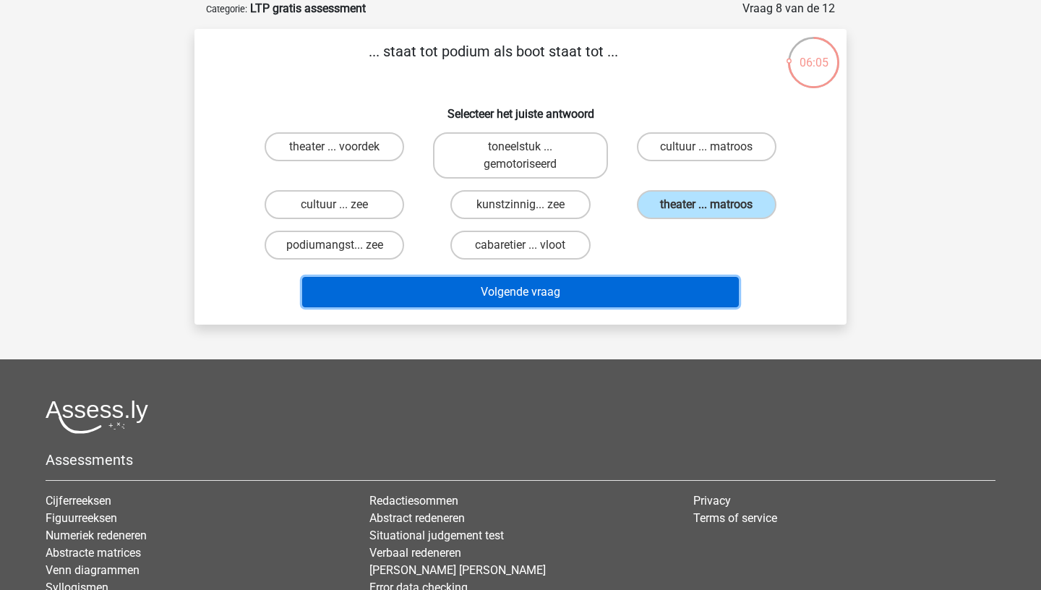
click at [649, 293] on button "Volgende vraag" at bounding box center [520, 292] width 437 height 30
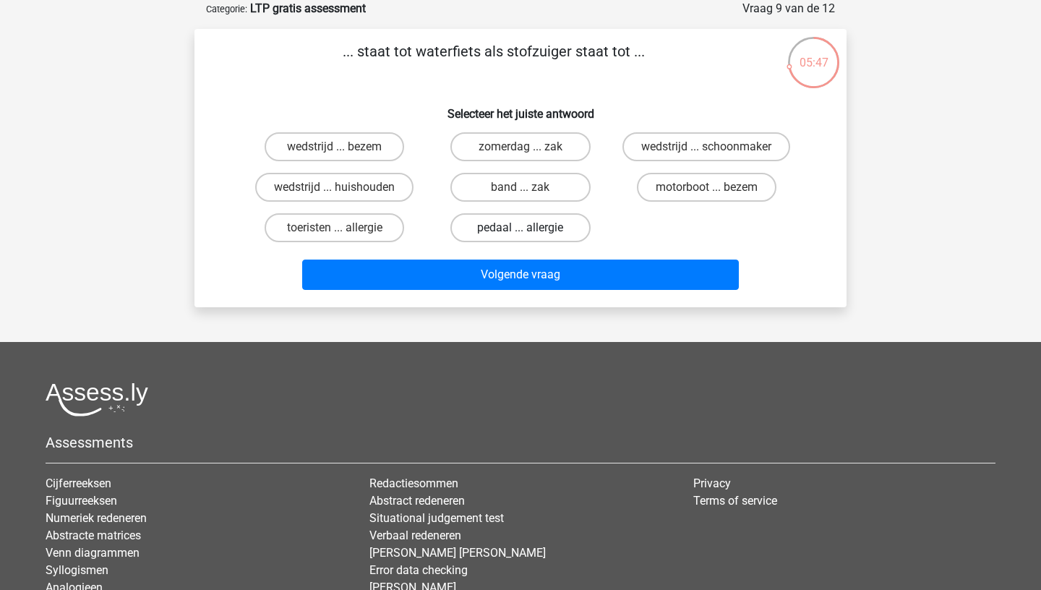
click at [520, 239] on label "pedaal ... allergie" at bounding box center [520, 227] width 140 height 29
click at [520, 237] on input "pedaal ... allergie" at bounding box center [524, 232] width 9 height 9
radio input "true"
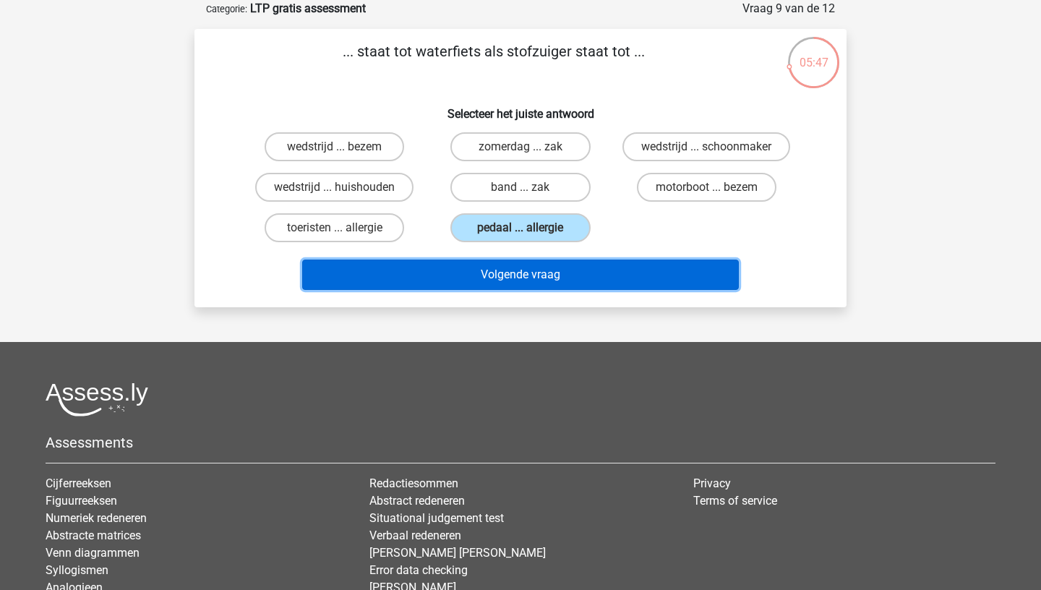
click at [533, 274] on button "Volgende vraag" at bounding box center [520, 274] width 437 height 30
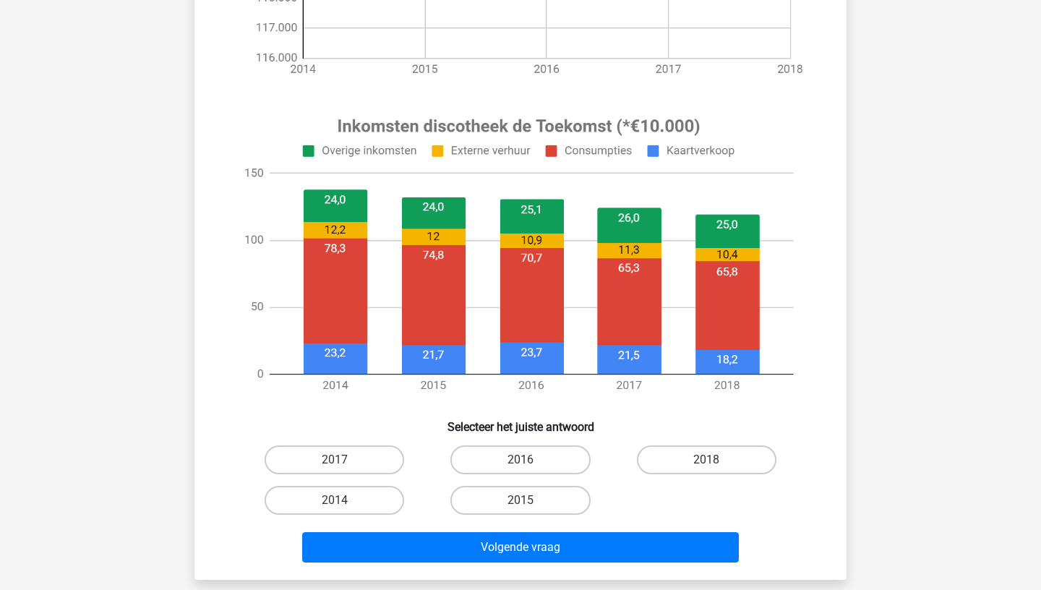
scroll to position [498, 0]
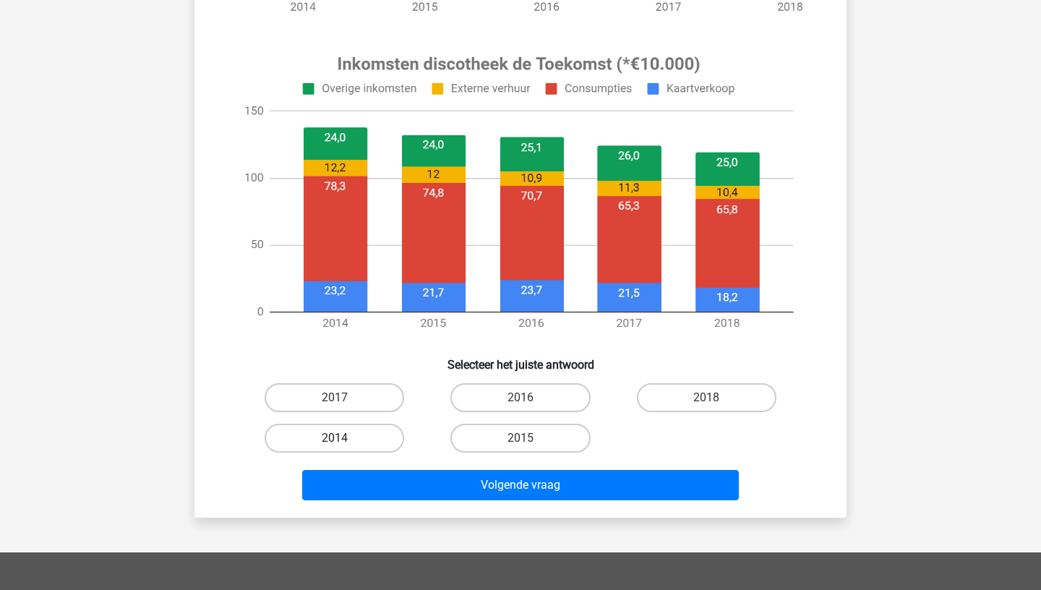
click at [375, 439] on label "2014" at bounding box center [335, 438] width 140 height 29
click at [344, 439] on input "2014" at bounding box center [339, 442] width 9 height 9
radio input "true"
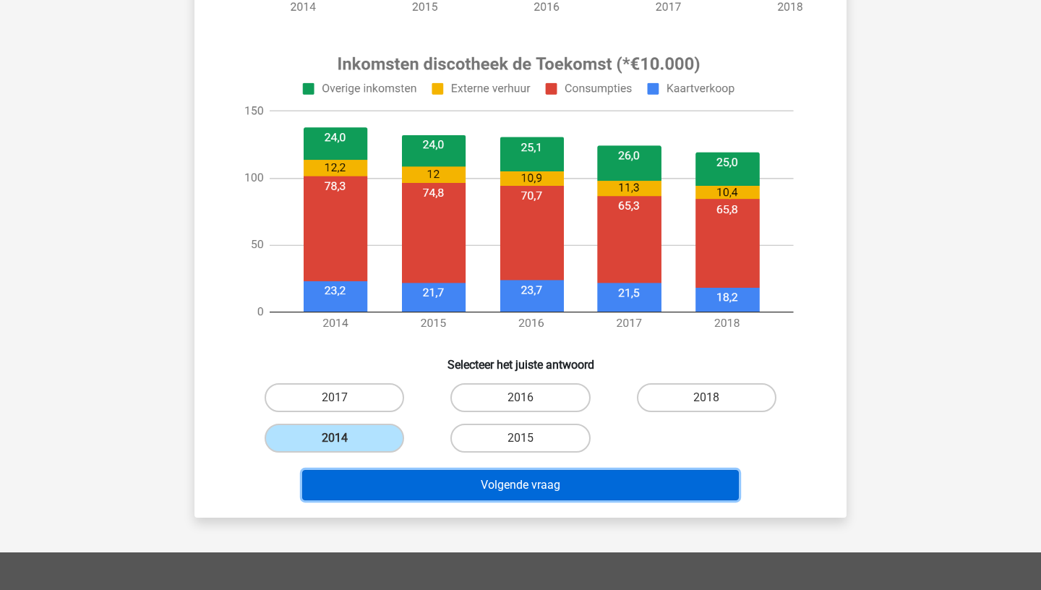
click at [447, 474] on button "Volgende vraag" at bounding box center [520, 485] width 437 height 30
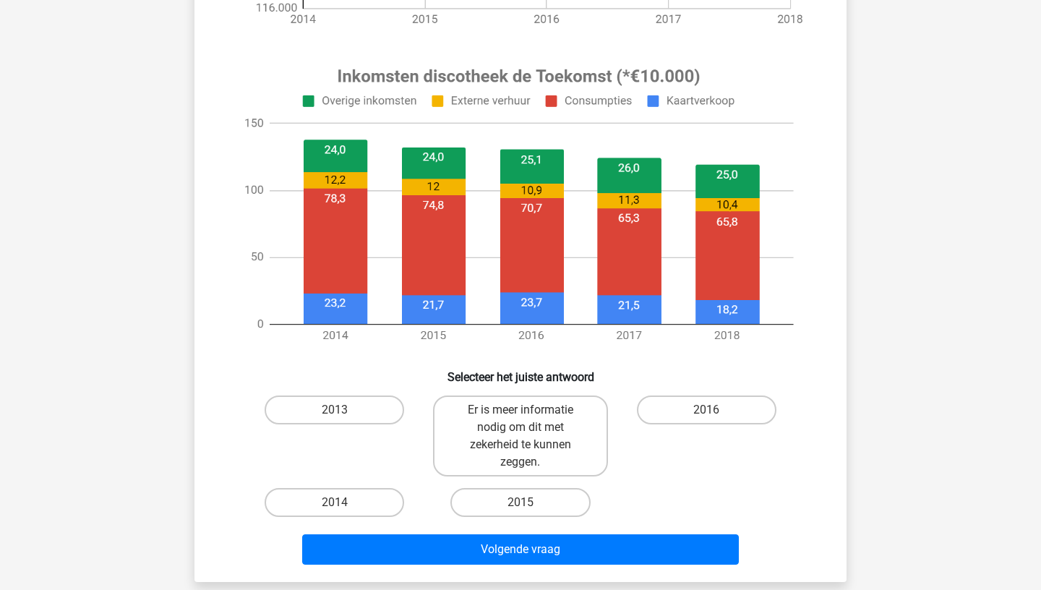
scroll to position [607, 0]
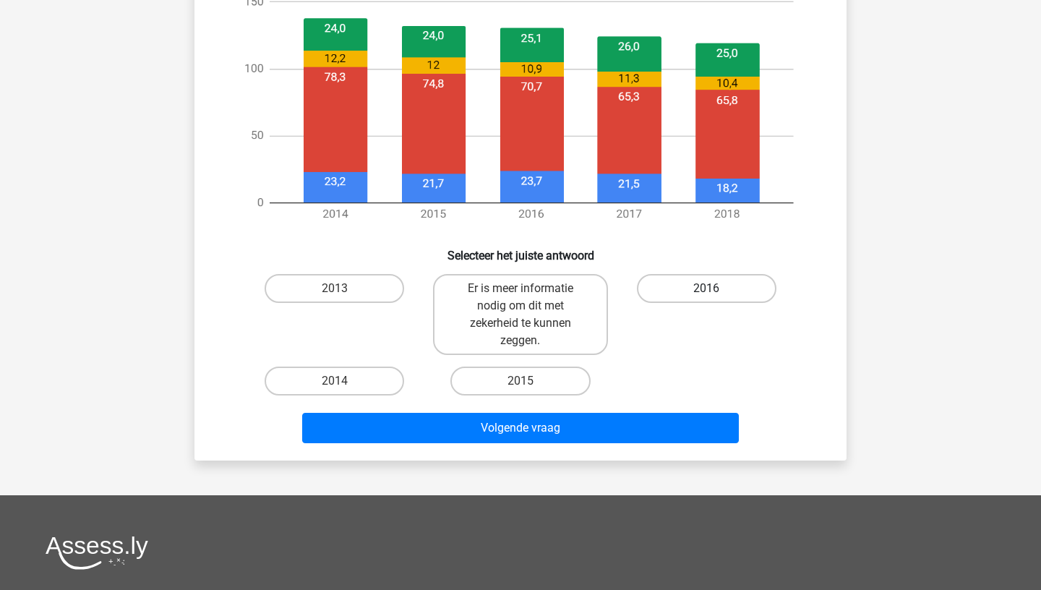
click at [659, 278] on label "2016" at bounding box center [707, 288] width 140 height 29
click at [706, 288] on input "2016" at bounding box center [710, 292] width 9 height 9
radio input "true"
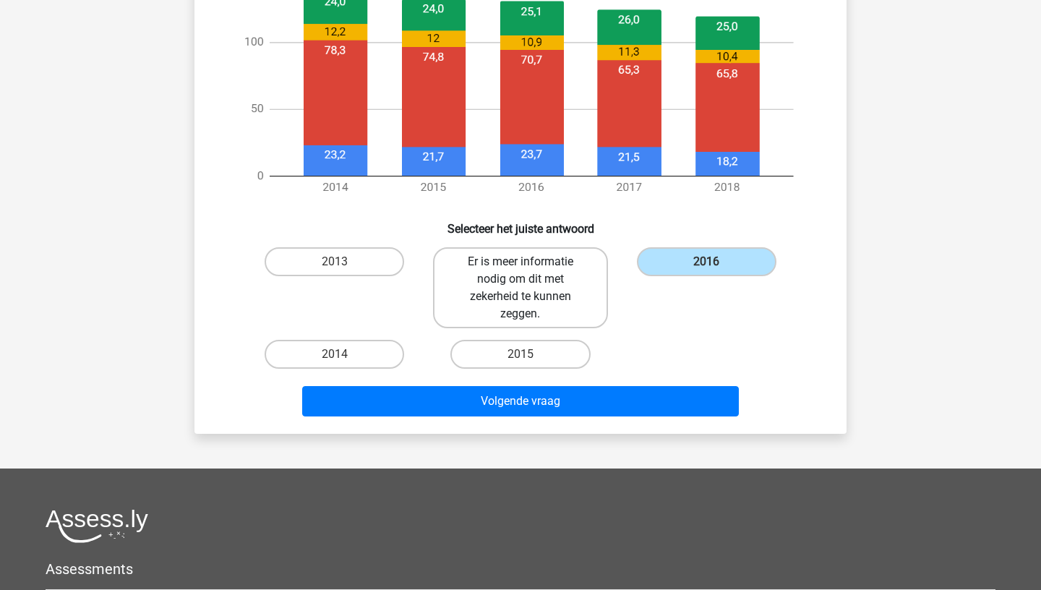
scroll to position [653, 0]
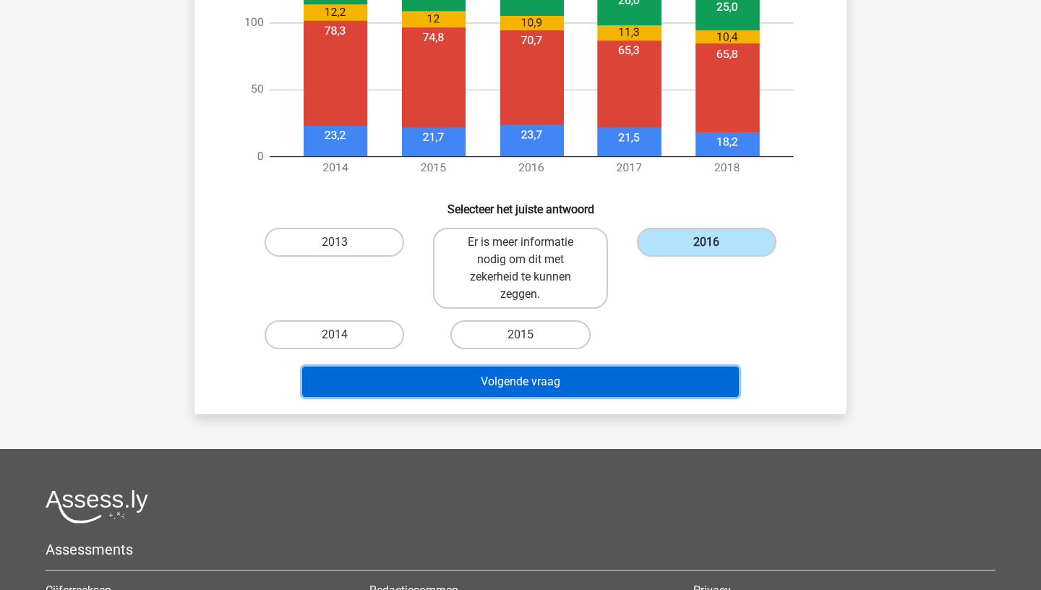
click at [617, 389] on button "Volgende vraag" at bounding box center [520, 381] width 437 height 30
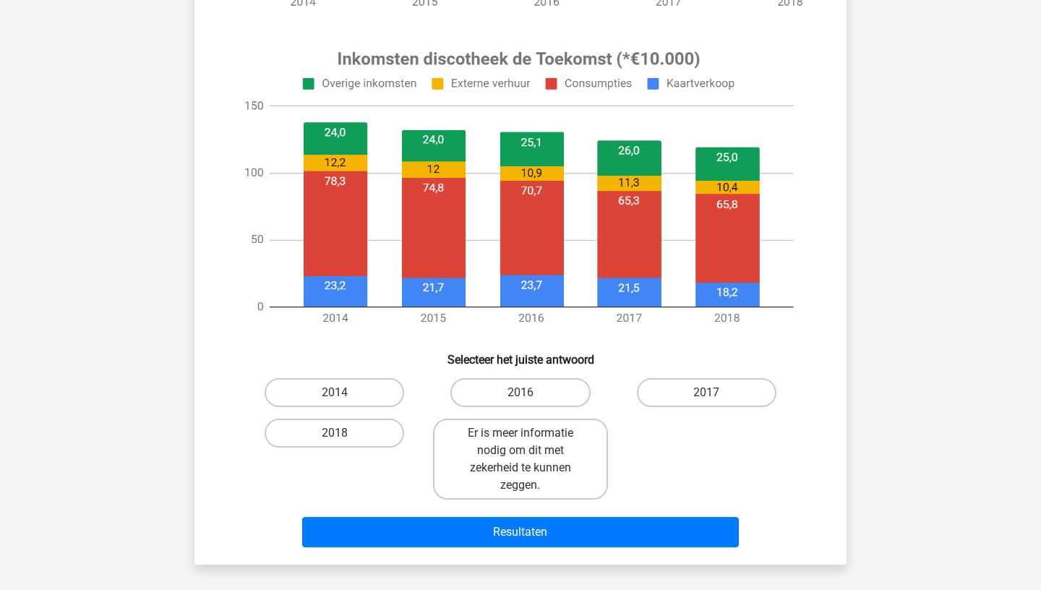
scroll to position [510, 0]
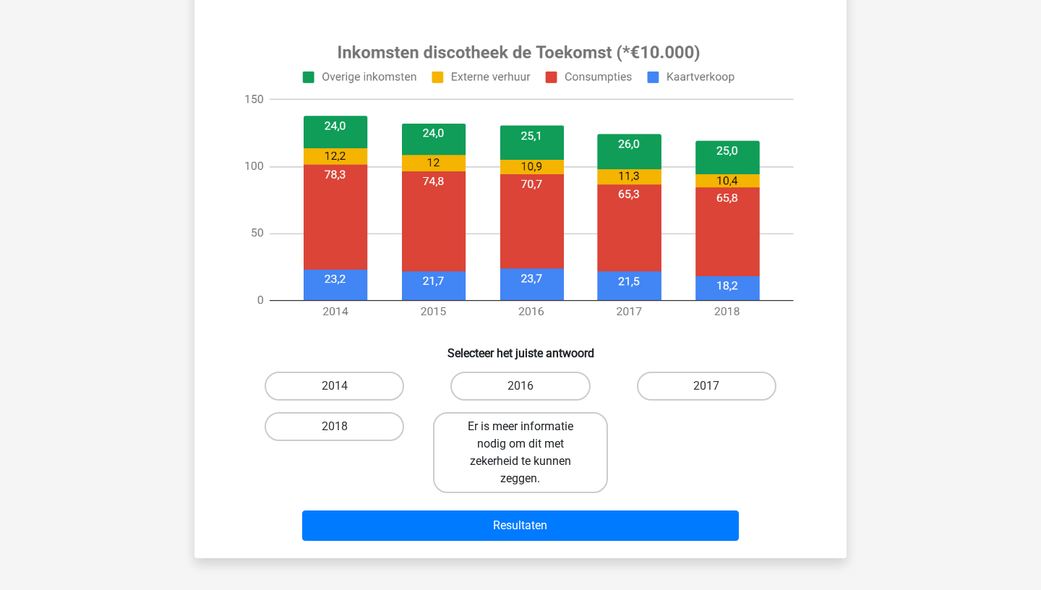
click at [579, 449] on label "Er is meer informatie nodig om dit met zekerheid te kunnen zeggen." at bounding box center [520, 452] width 174 height 81
click at [530, 436] on input "Er is meer informatie nodig om dit met zekerheid te kunnen zeggen." at bounding box center [524, 430] width 9 height 9
radio input "true"
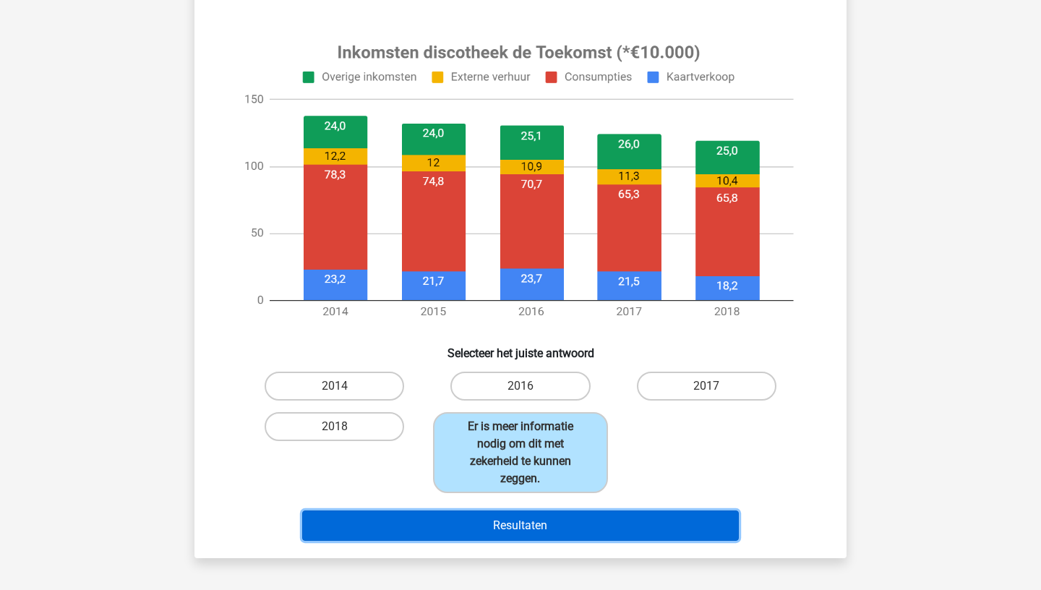
click at [569, 538] on button "Resultaten" at bounding box center [520, 525] width 437 height 30
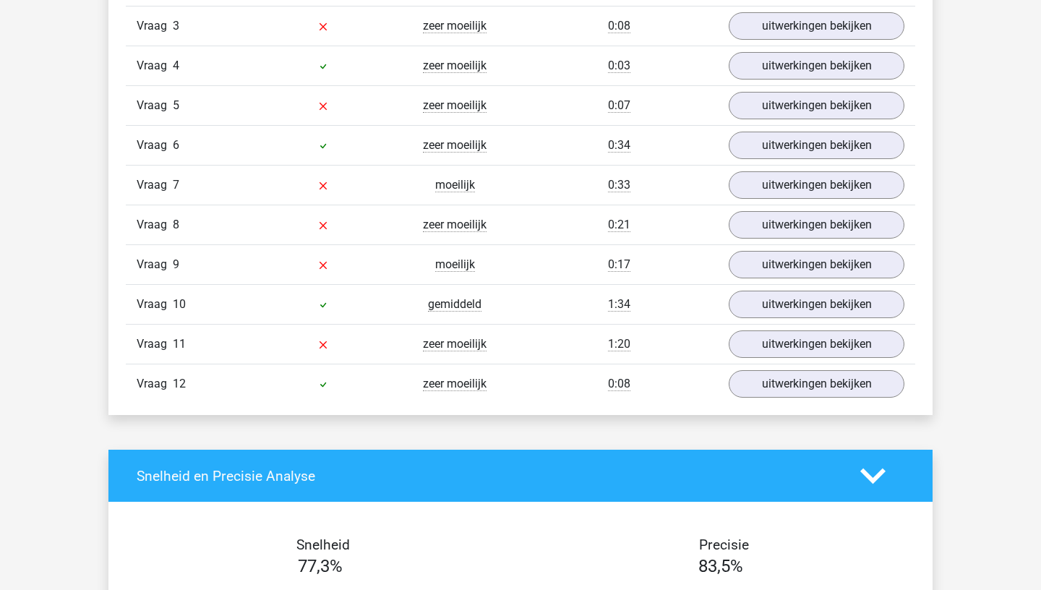
scroll to position [1733, 0]
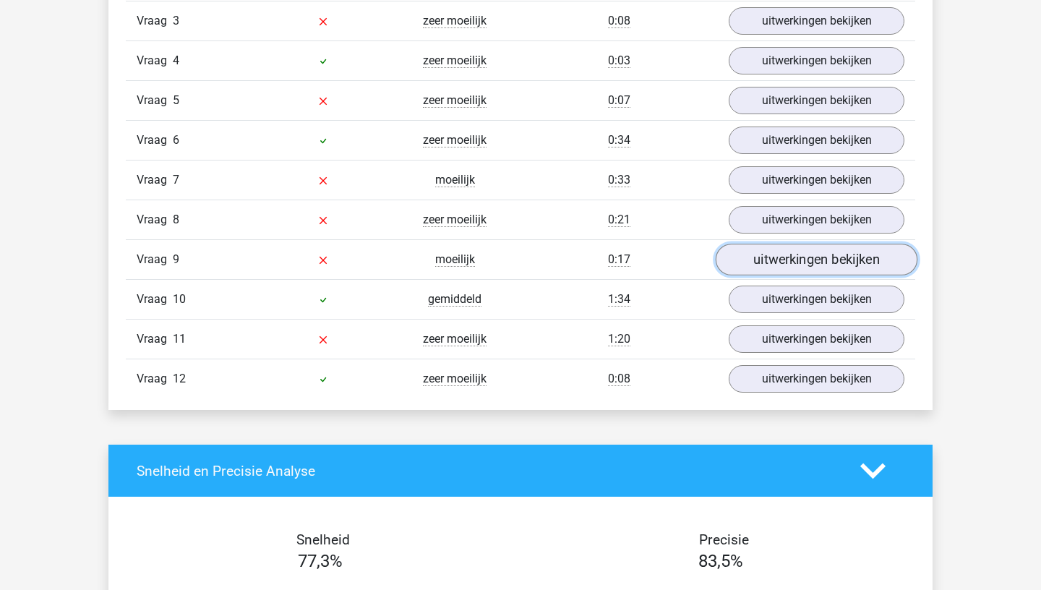
click at [819, 262] on link "uitwerkingen bekijken" at bounding box center [817, 260] width 202 height 32
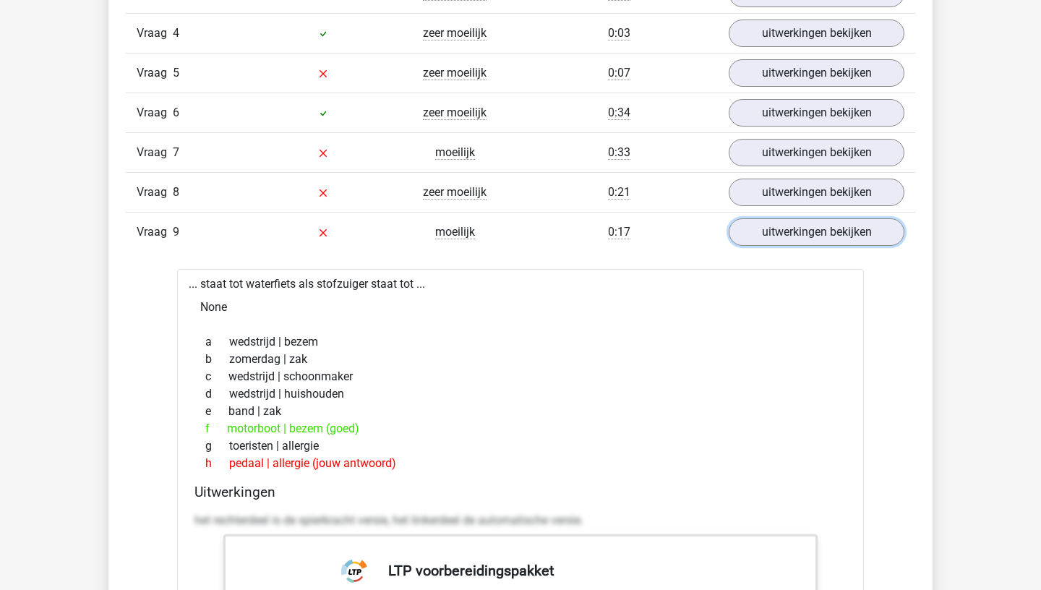
scroll to position [1759, 0]
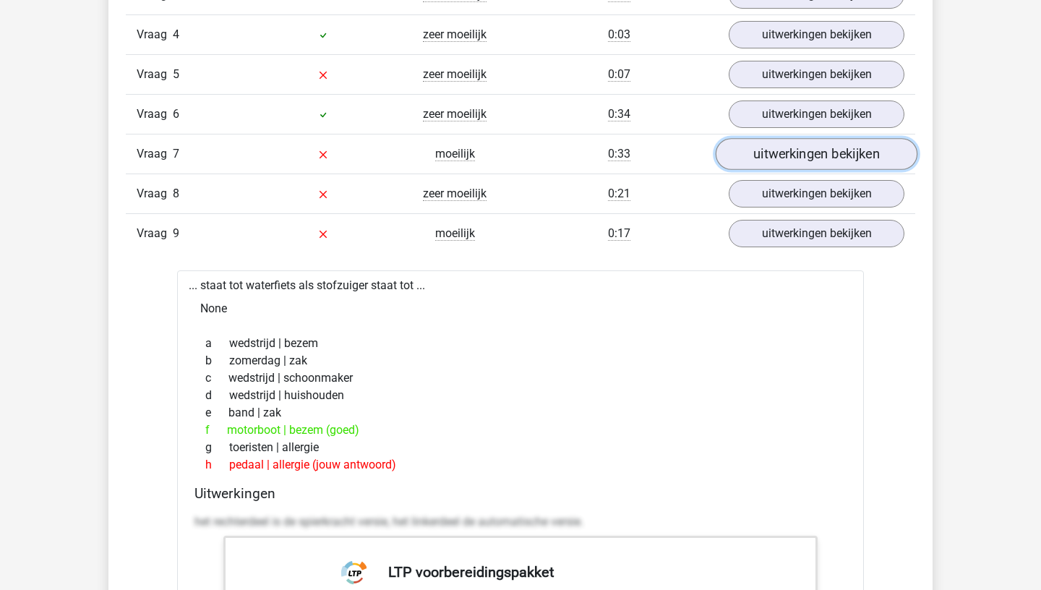
click at [849, 154] on link "uitwerkingen bekijken" at bounding box center [817, 155] width 202 height 32
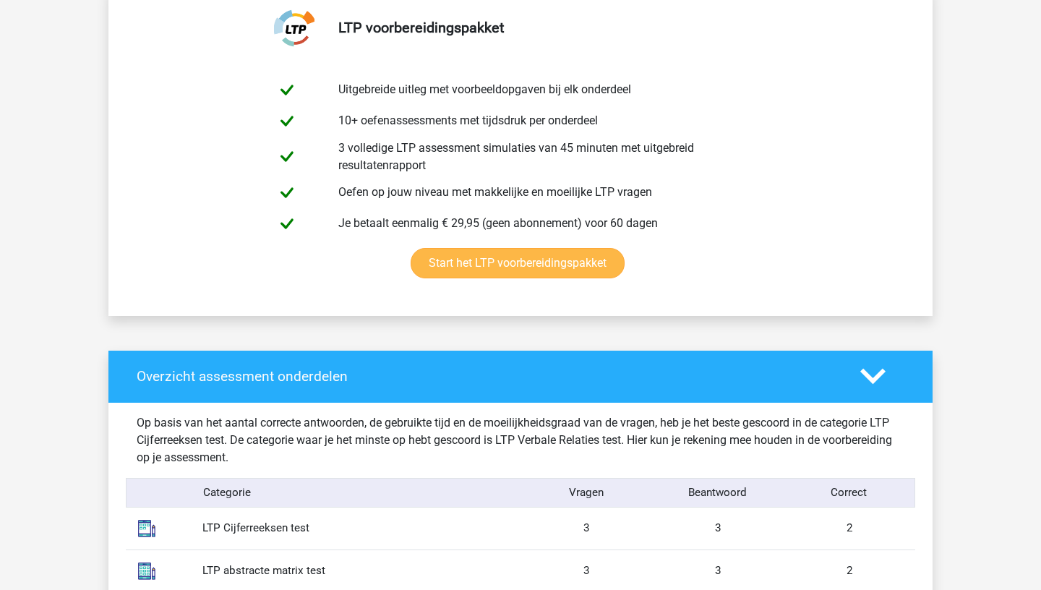
scroll to position [767, 0]
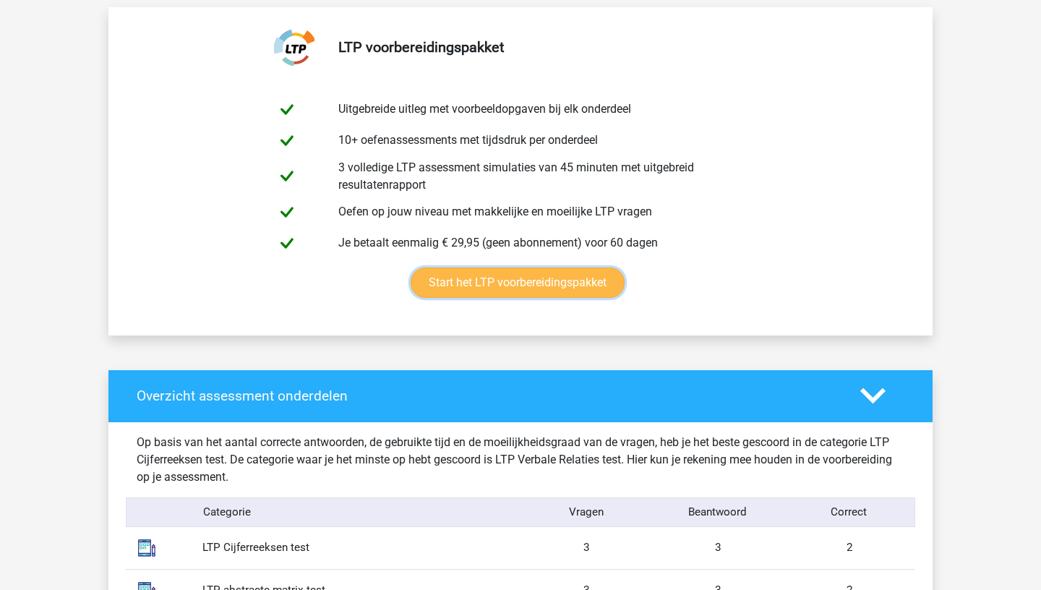
click at [508, 278] on link "Start het LTP voorbereidingspakket" at bounding box center [518, 282] width 214 height 30
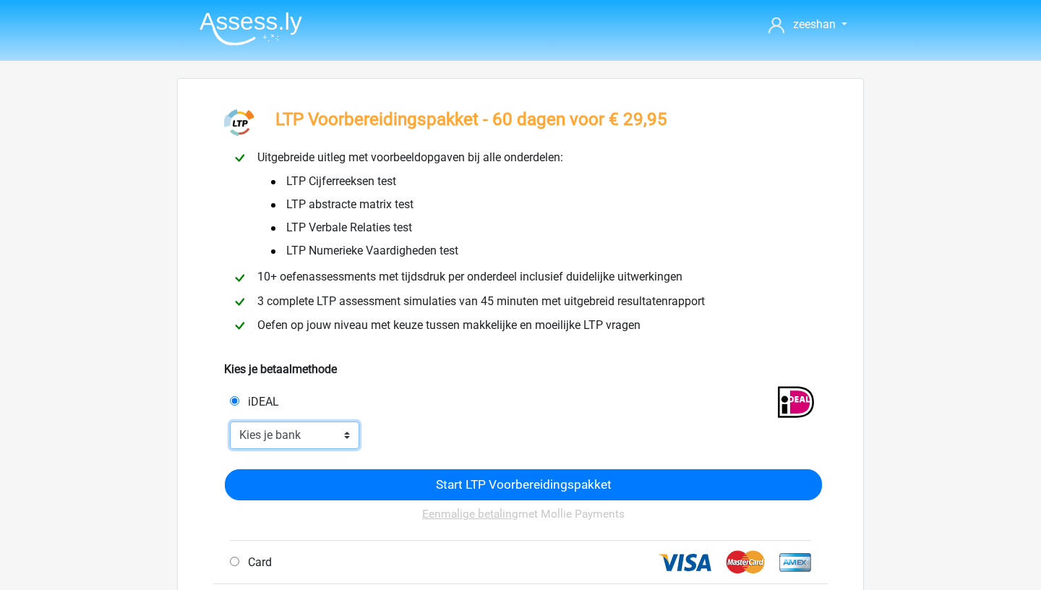
click at [230, 421] on select "Kies je bank ABN AMRO ING Rabobank ASN Bank bunq Knab N26 NN Regiobank Revolut …" at bounding box center [294, 434] width 129 height 27
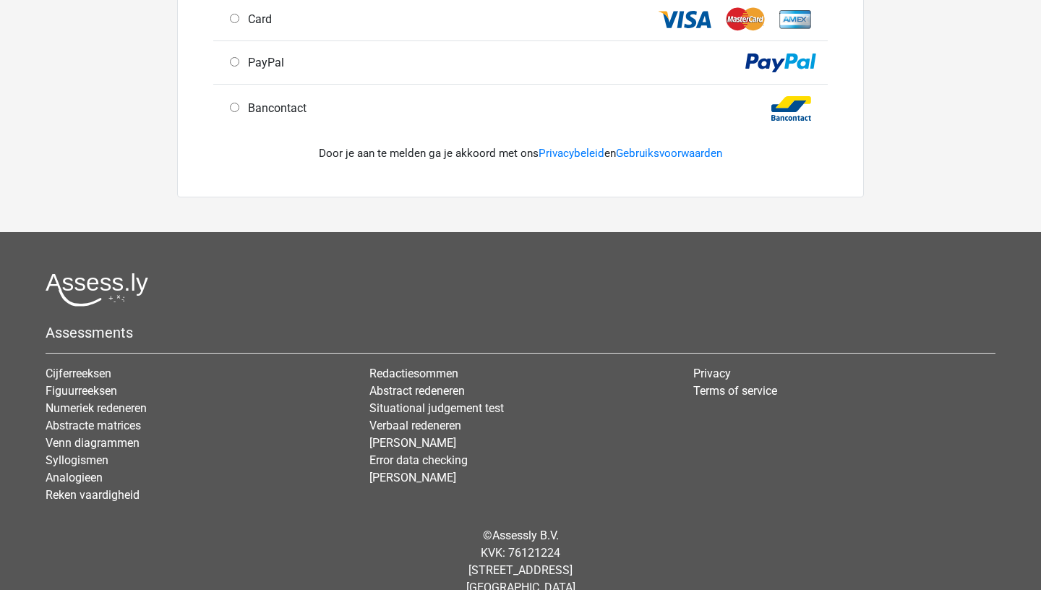
scroll to position [544, 0]
